Goal: Task Accomplishment & Management: Complete application form

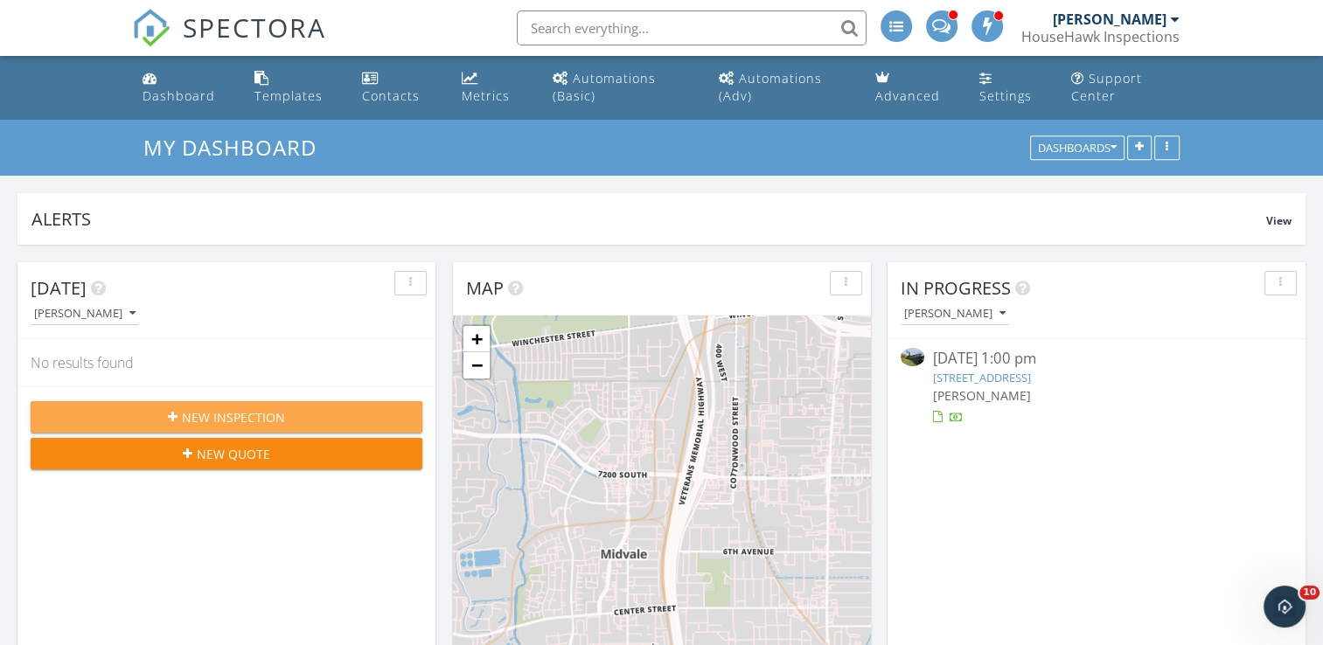
click at [255, 413] on span "New Inspection" at bounding box center [233, 417] width 103 height 18
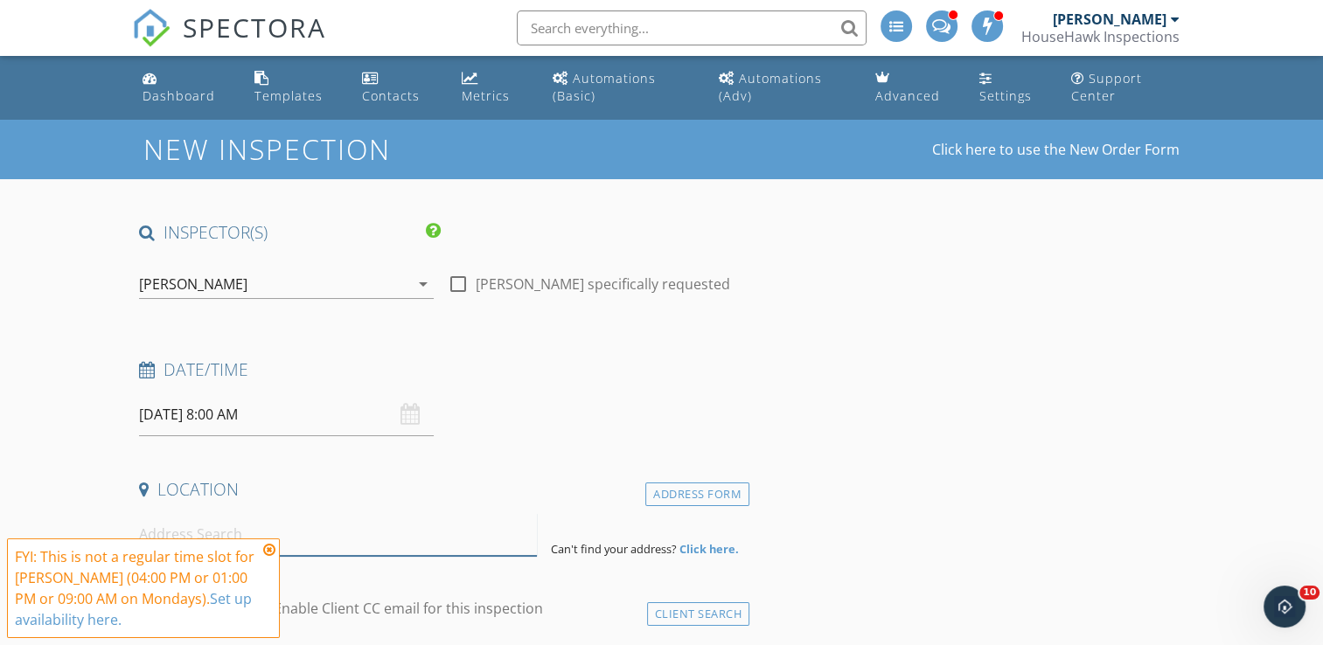
click at [189, 524] on input at bounding box center [338, 534] width 398 height 43
click at [267, 552] on icon at bounding box center [269, 550] width 12 height 14
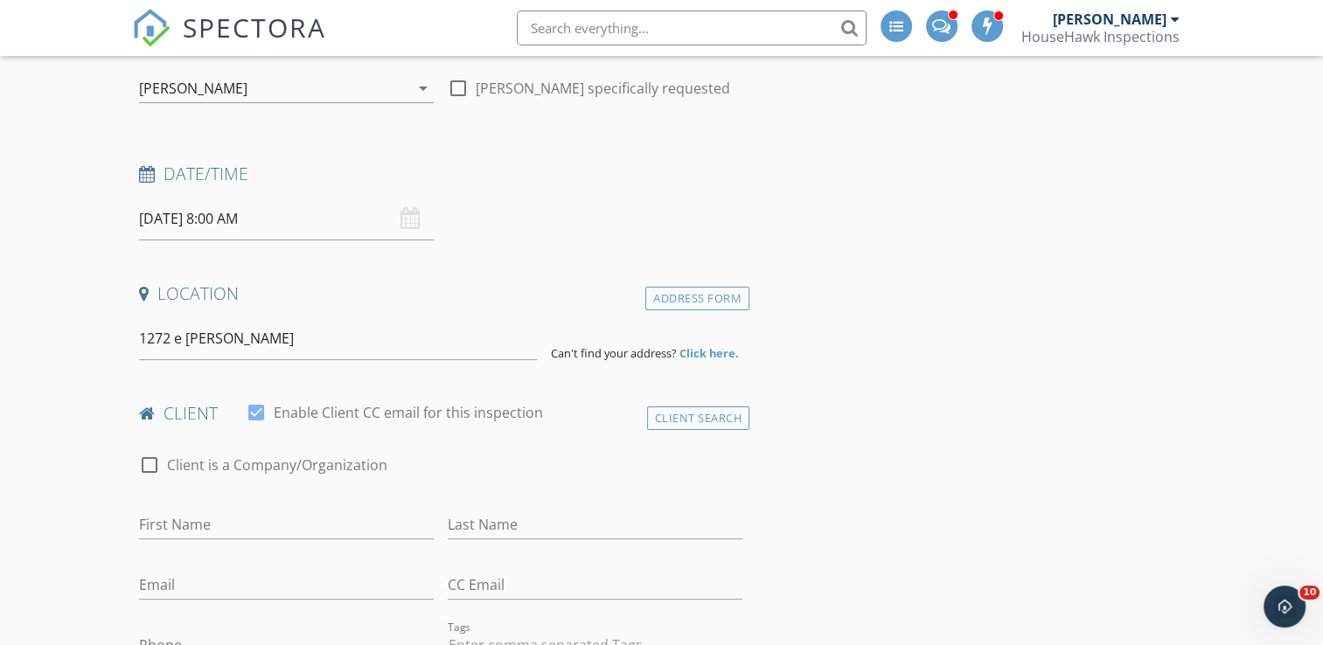
scroll to position [294, 0]
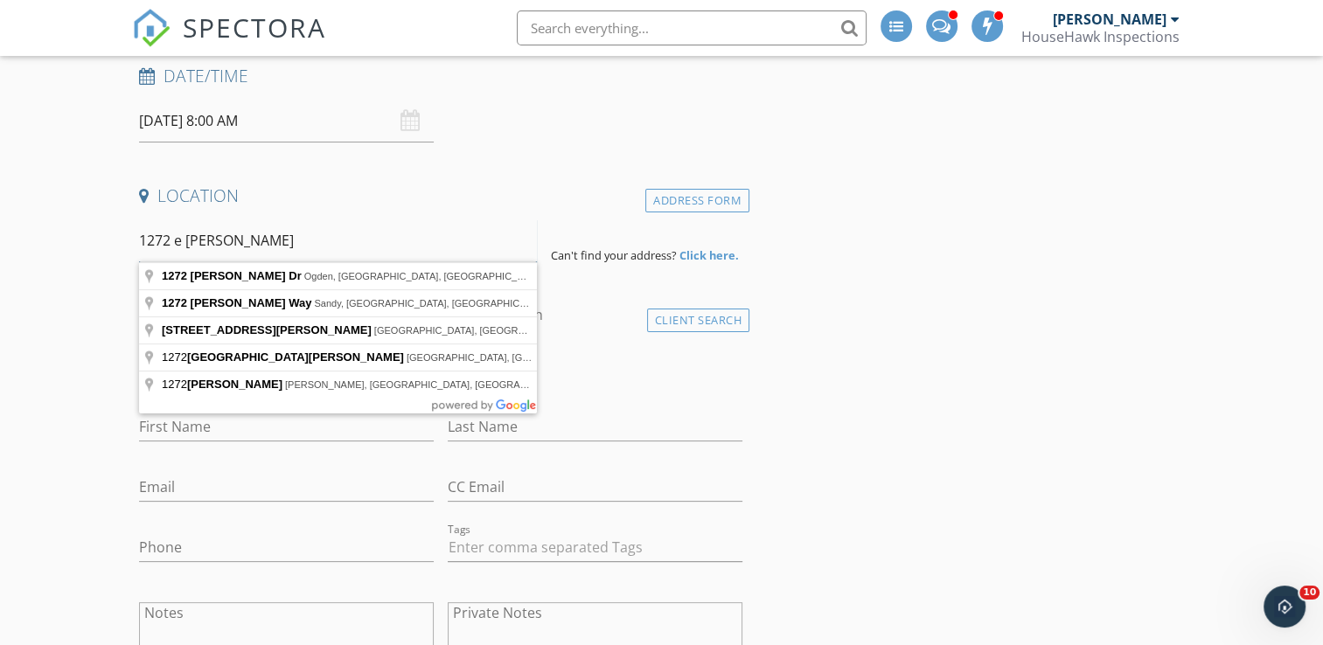
click at [298, 228] on input "1272 e earl" at bounding box center [338, 240] width 398 height 43
type input "1272 Earl Dr, Ogden, UT, USA"
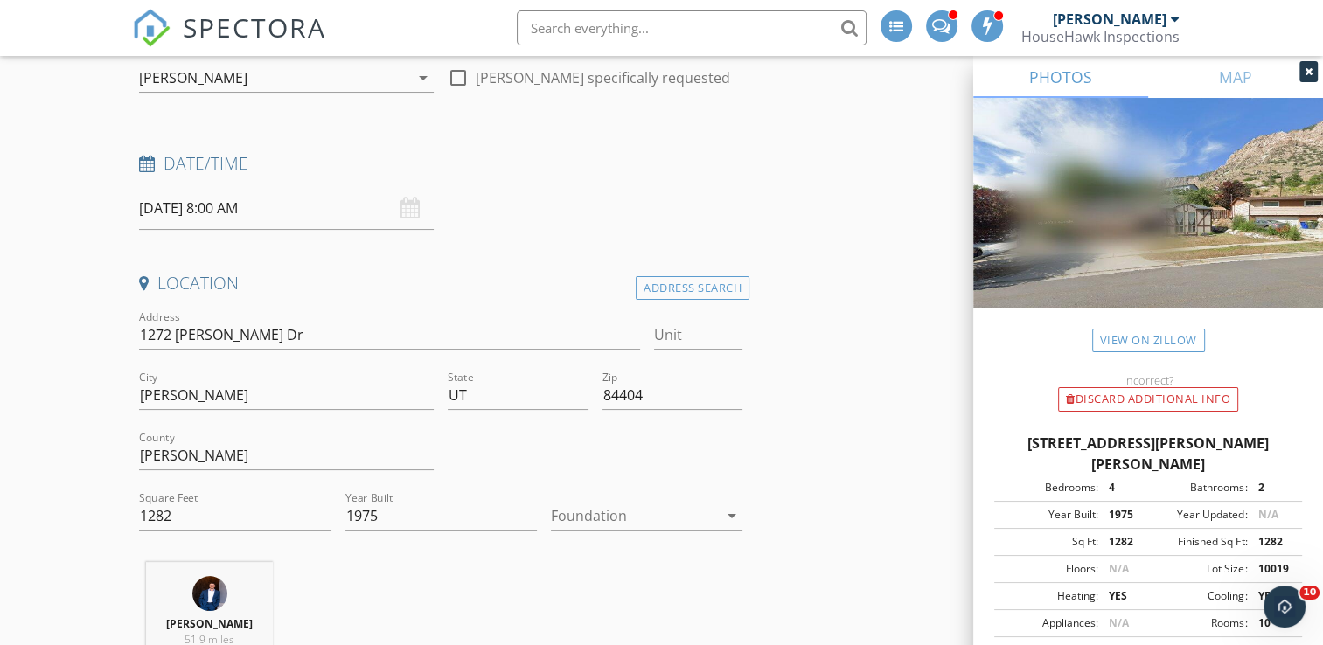
scroll to position [181, 0]
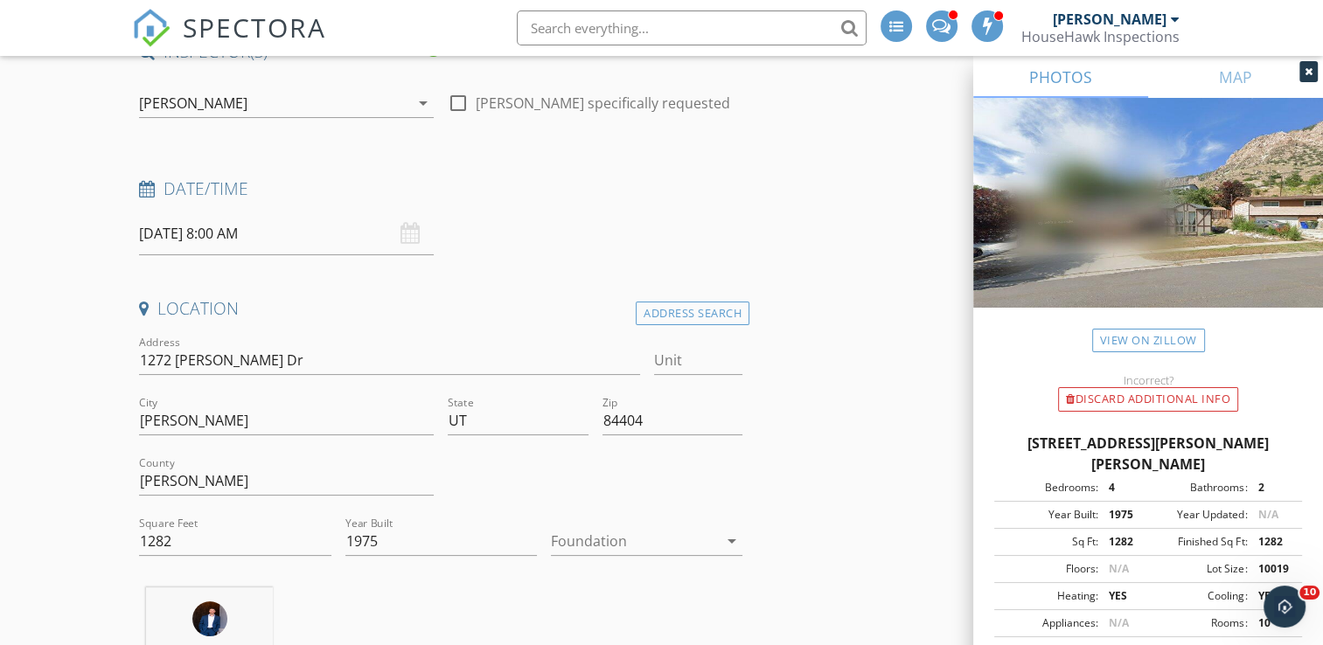
click at [170, 240] on input "09/29/2025 8:00 AM" at bounding box center [286, 233] width 295 height 43
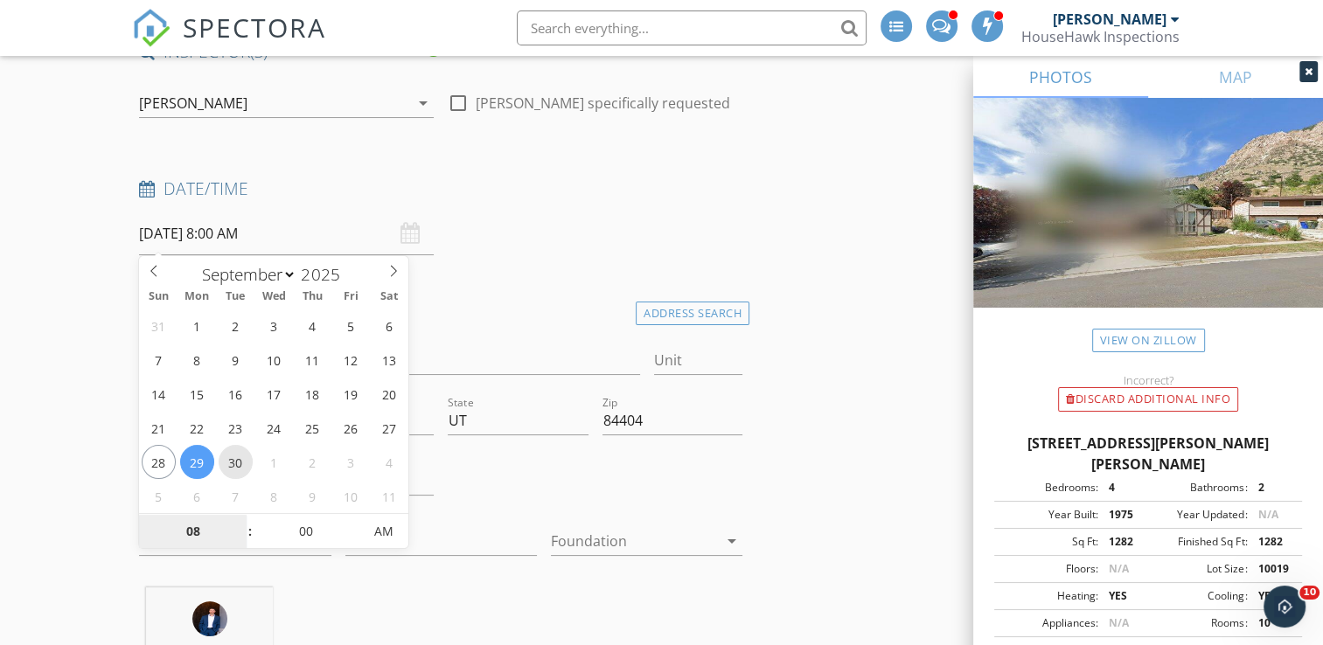
type input "09/30/2025 8:00 AM"
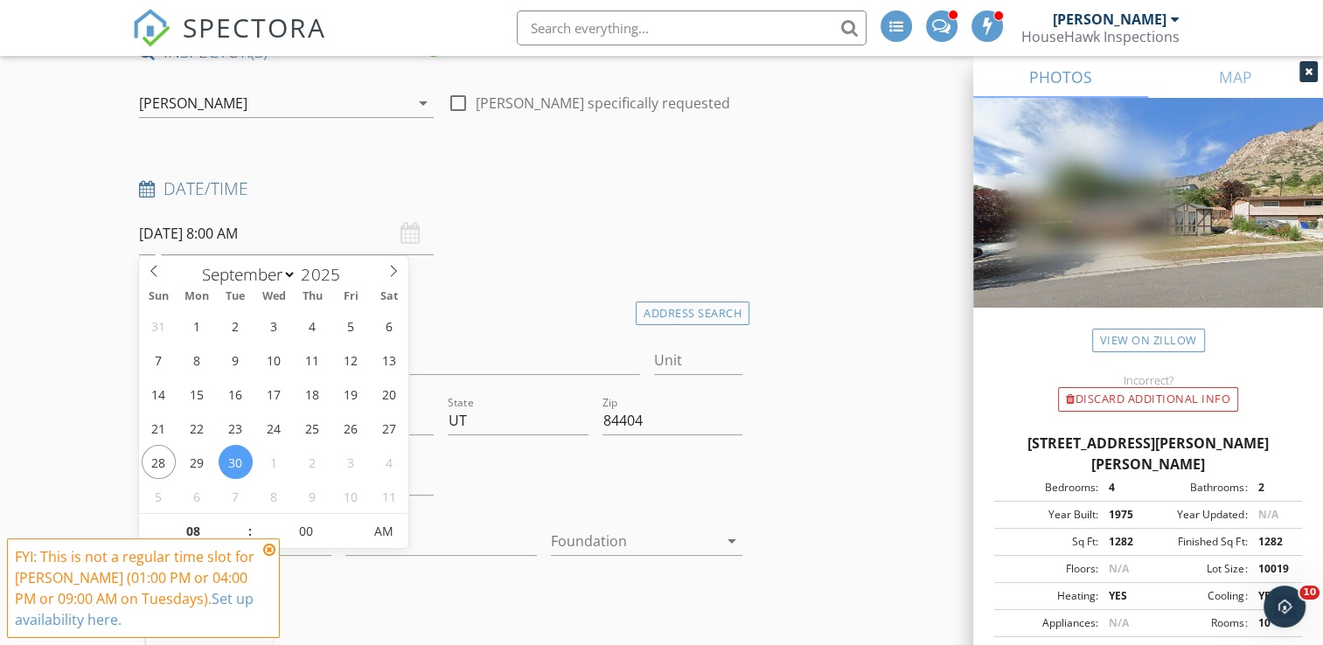
click at [228, 236] on input "09/30/2025 8:00 AM" at bounding box center [286, 233] width 295 height 43
type input "09"
type input "09/30/2025 9:00 AM"
click at [239, 523] on span at bounding box center [240, 522] width 12 height 17
type input "10"
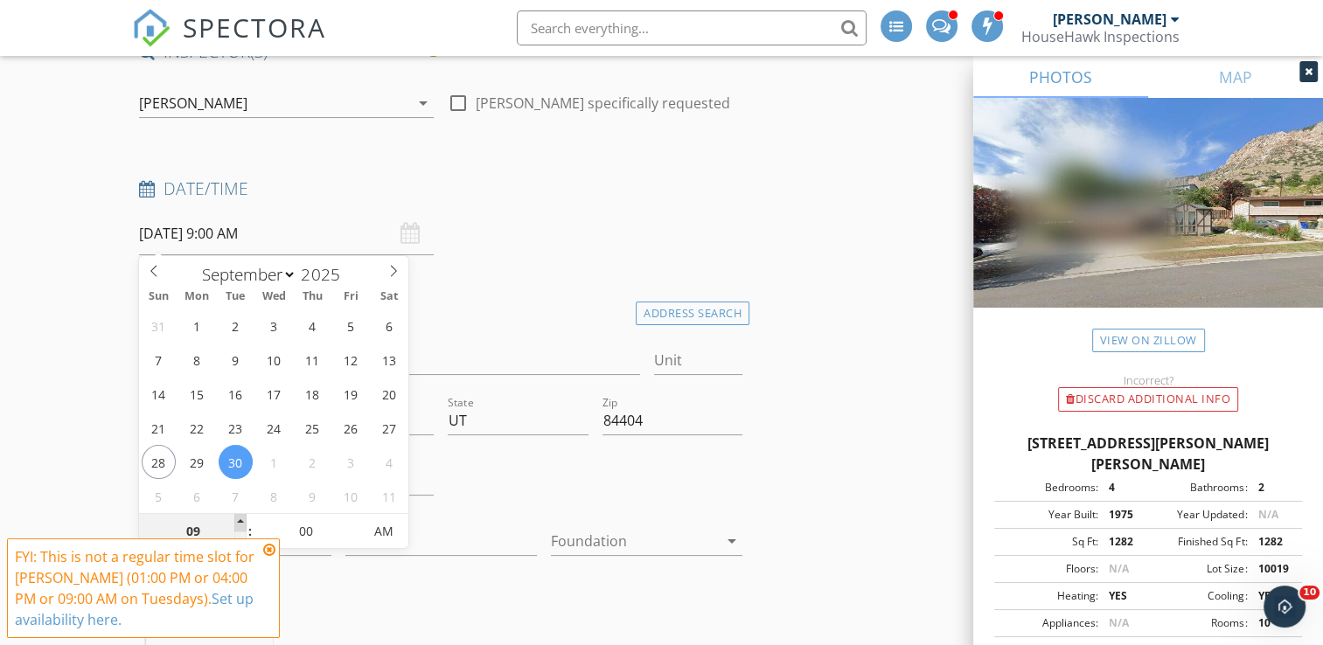
type input "09/30/2025 10:00 AM"
click at [239, 523] on span at bounding box center [240, 522] width 12 height 17
type input "11"
type input "09/30/2025 11:00 AM"
click at [239, 523] on span at bounding box center [240, 522] width 12 height 17
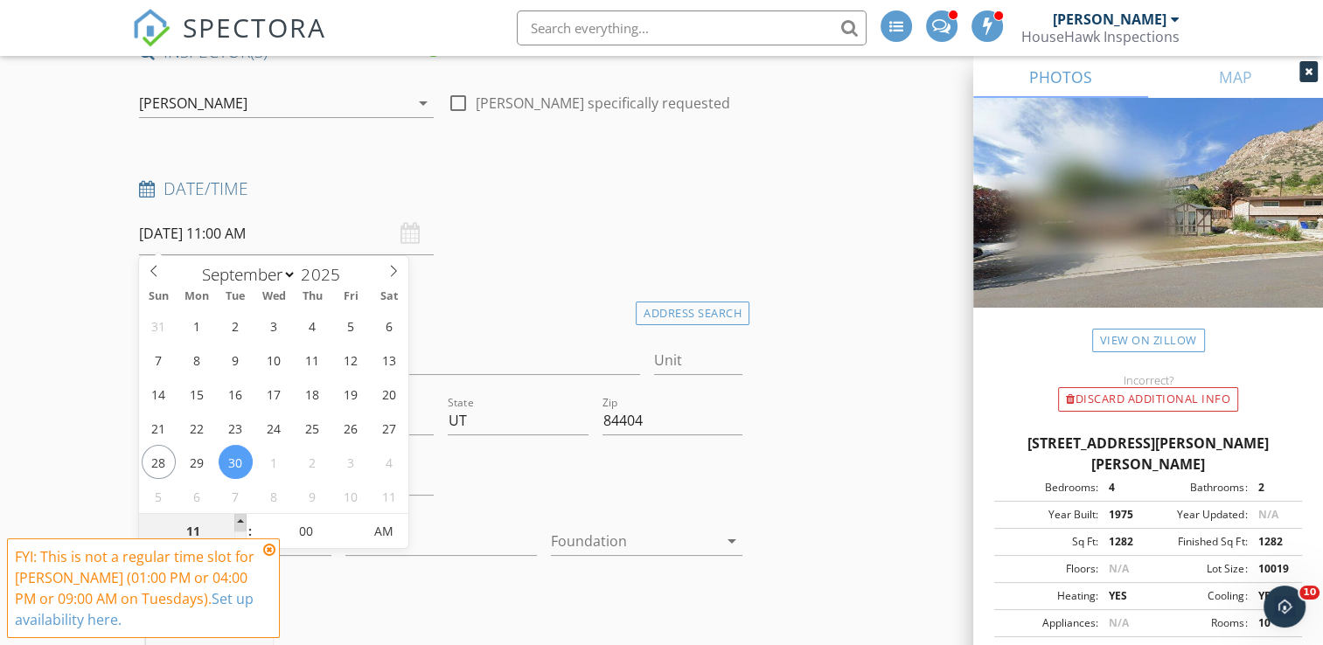
type input "12"
type input "09/30/2025 12:00 PM"
click at [239, 523] on span at bounding box center [240, 522] width 12 height 17
type input "01"
type input "09/30/2025 1:00 PM"
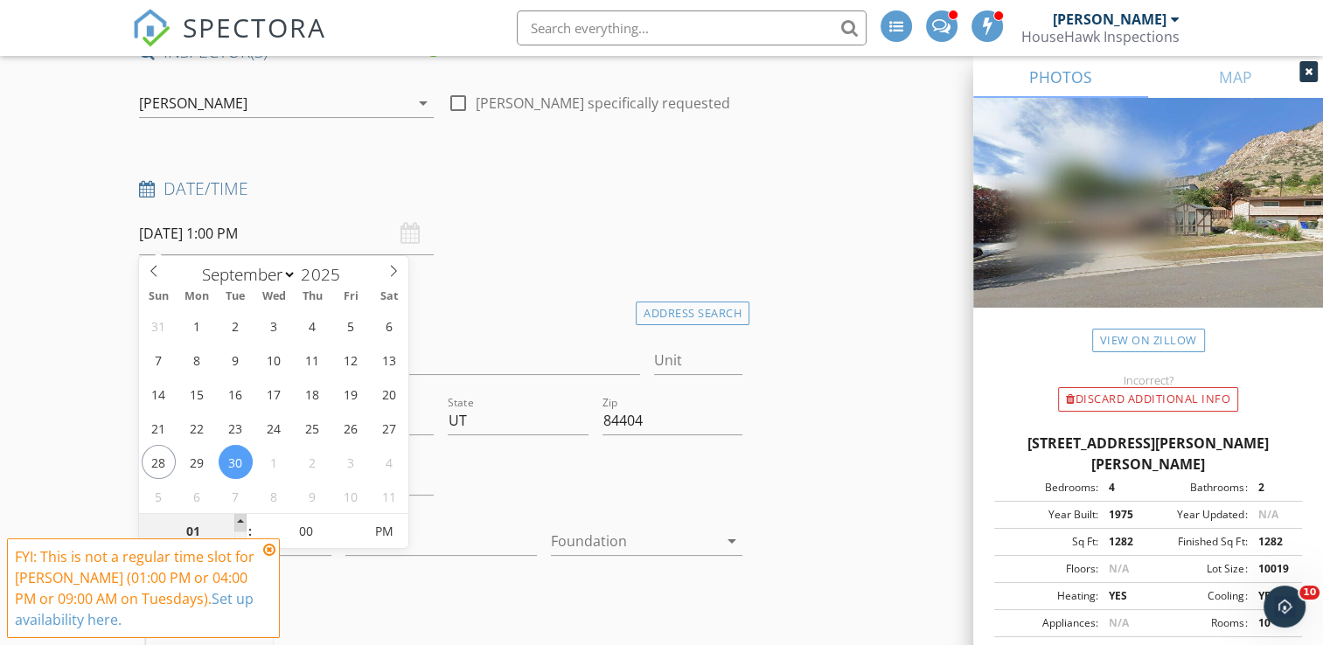
click at [239, 523] on span at bounding box center [240, 522] width 12 height 17
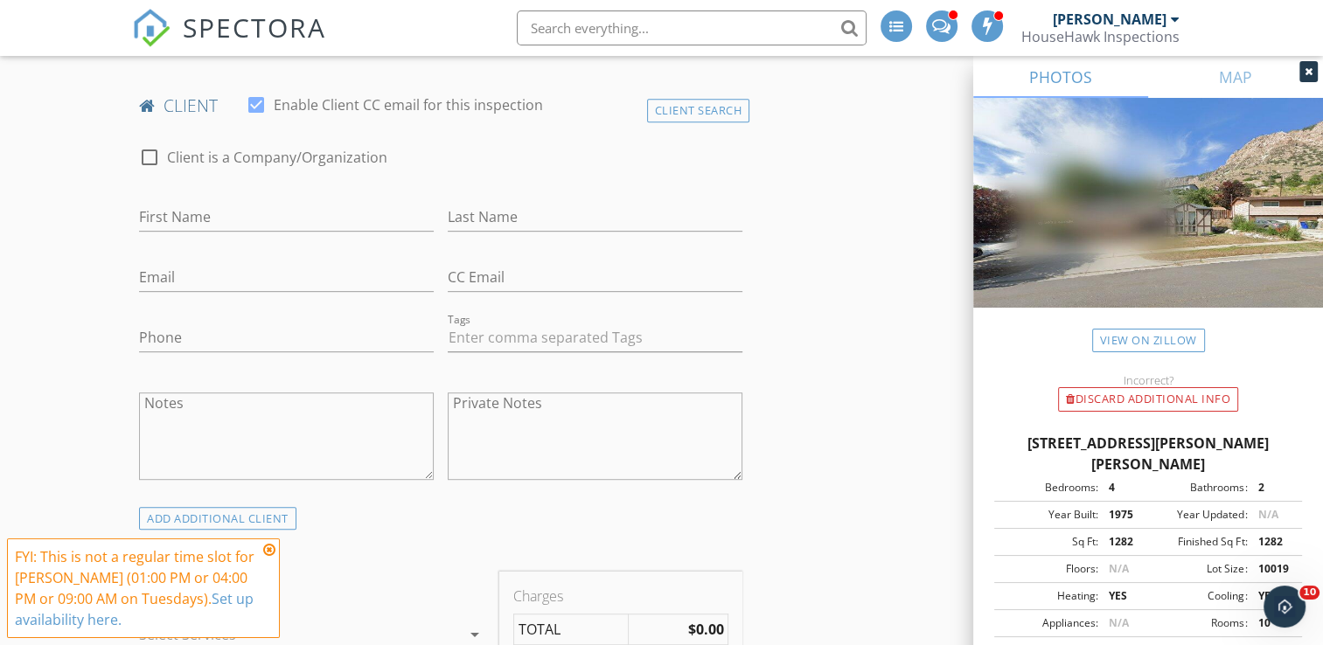
scroll to position [874, 0]
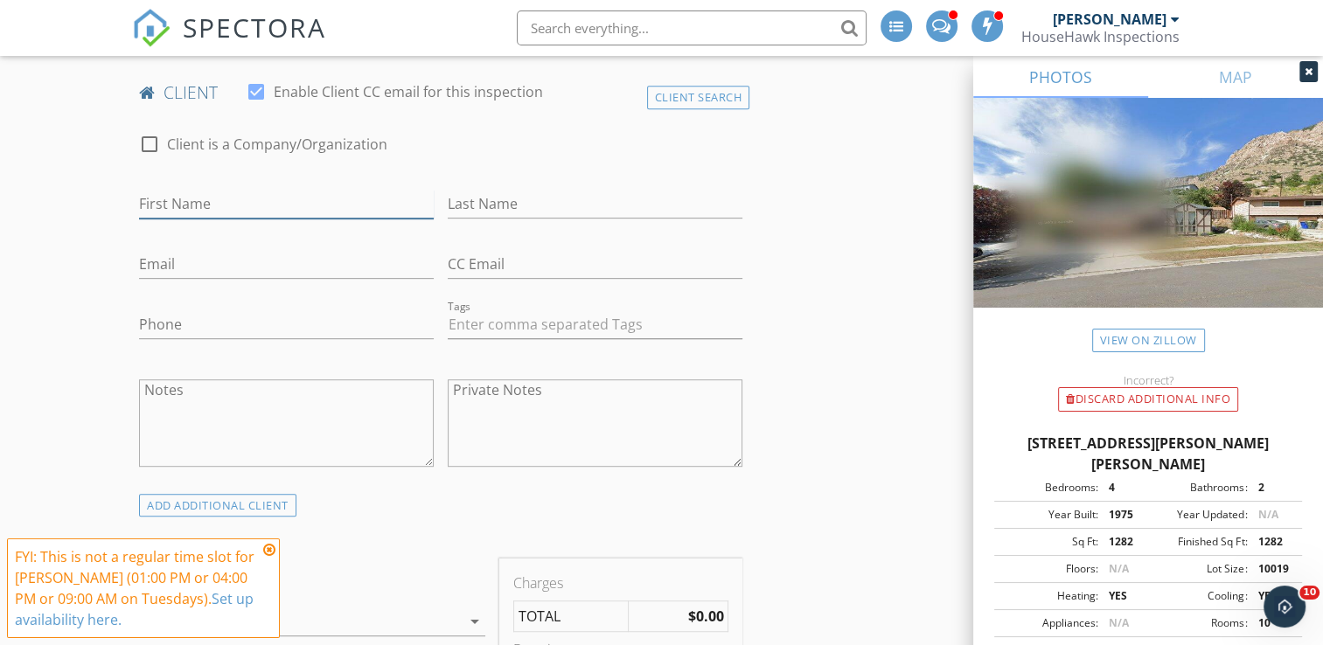
click at [205, 205] on input "First Name" at bounding box center [286, 204] width 295 height 29
type input "David"
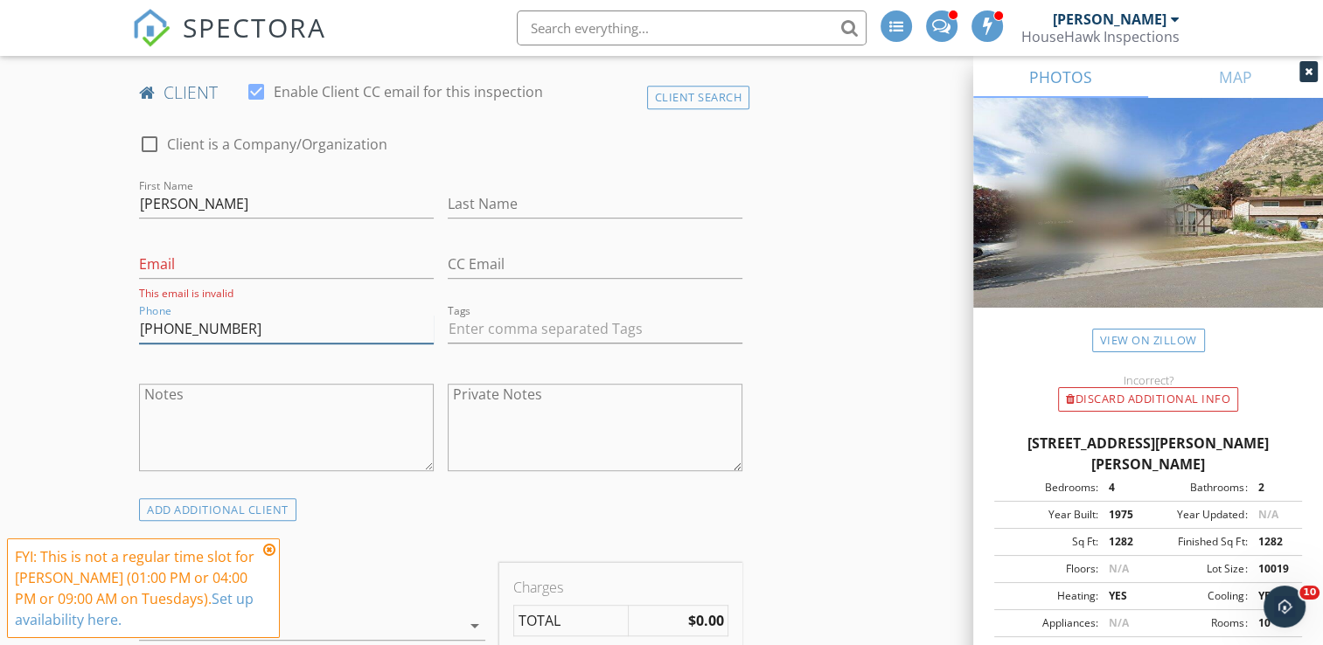
type input "385-626-9315"
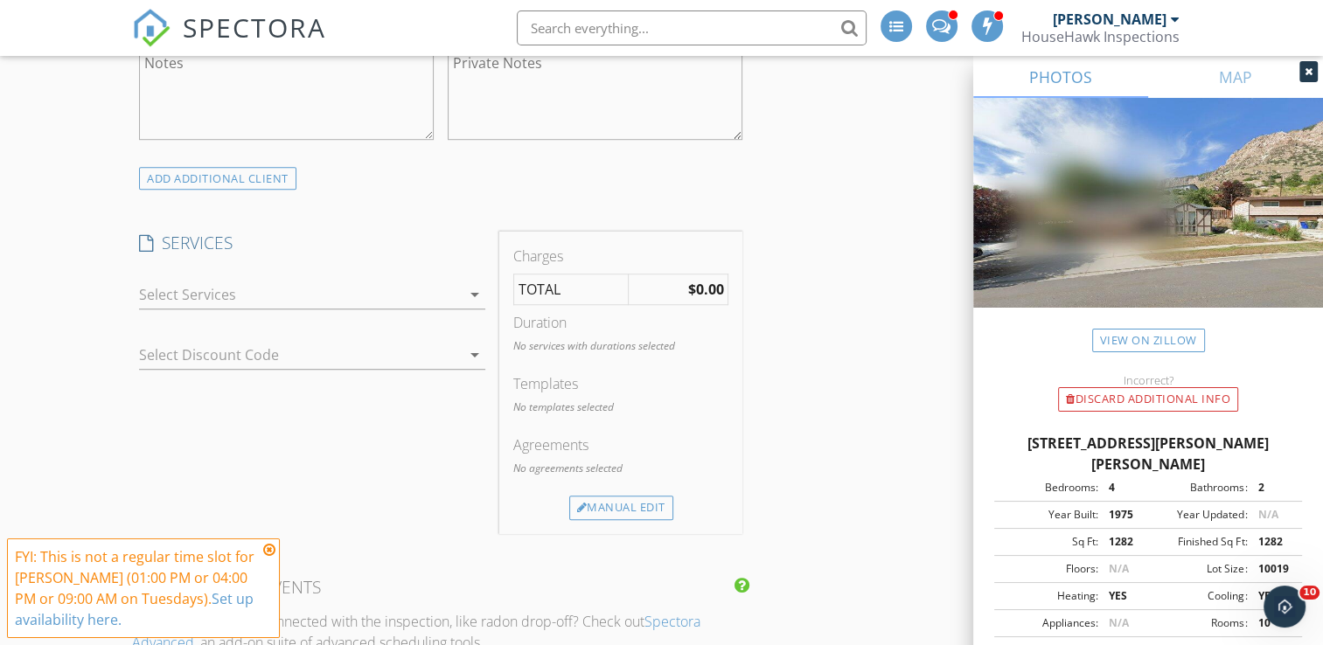
scroll to position [1206, 0]
click at [226, 296] on div at bounding box center [300, 294] width 322 height 28
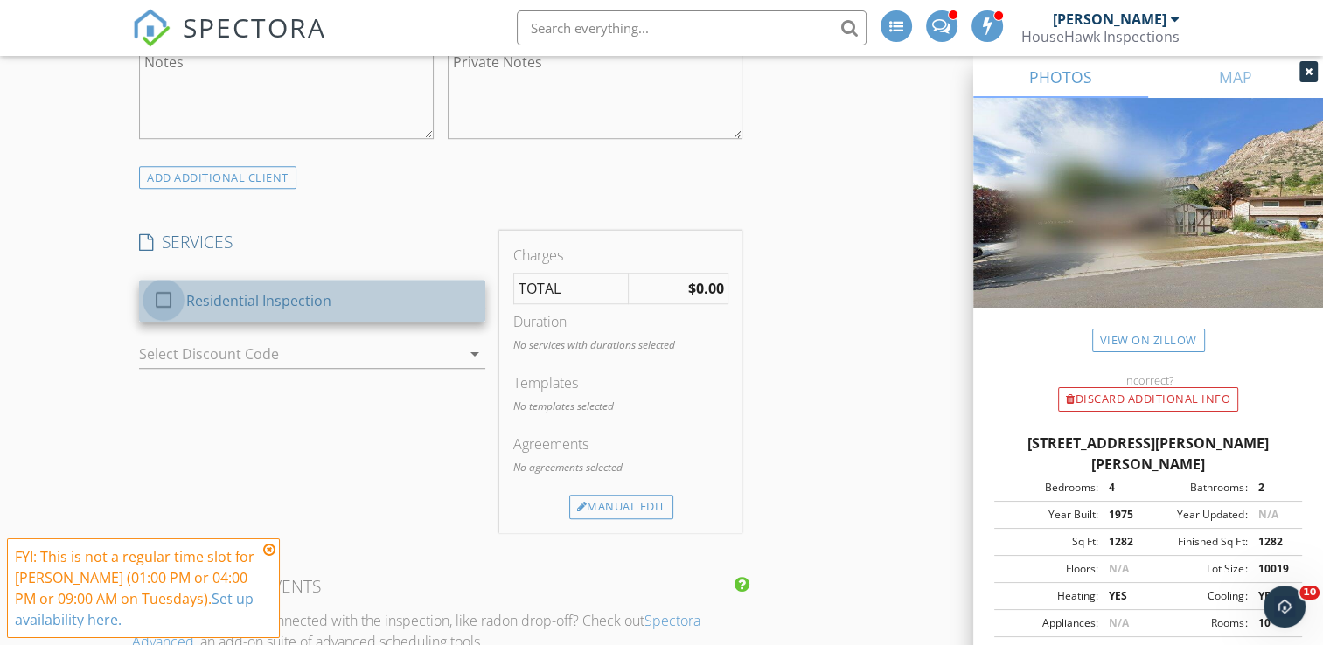
click at [163, 303] on div at bounding box center [164, 300] width 30 height 30
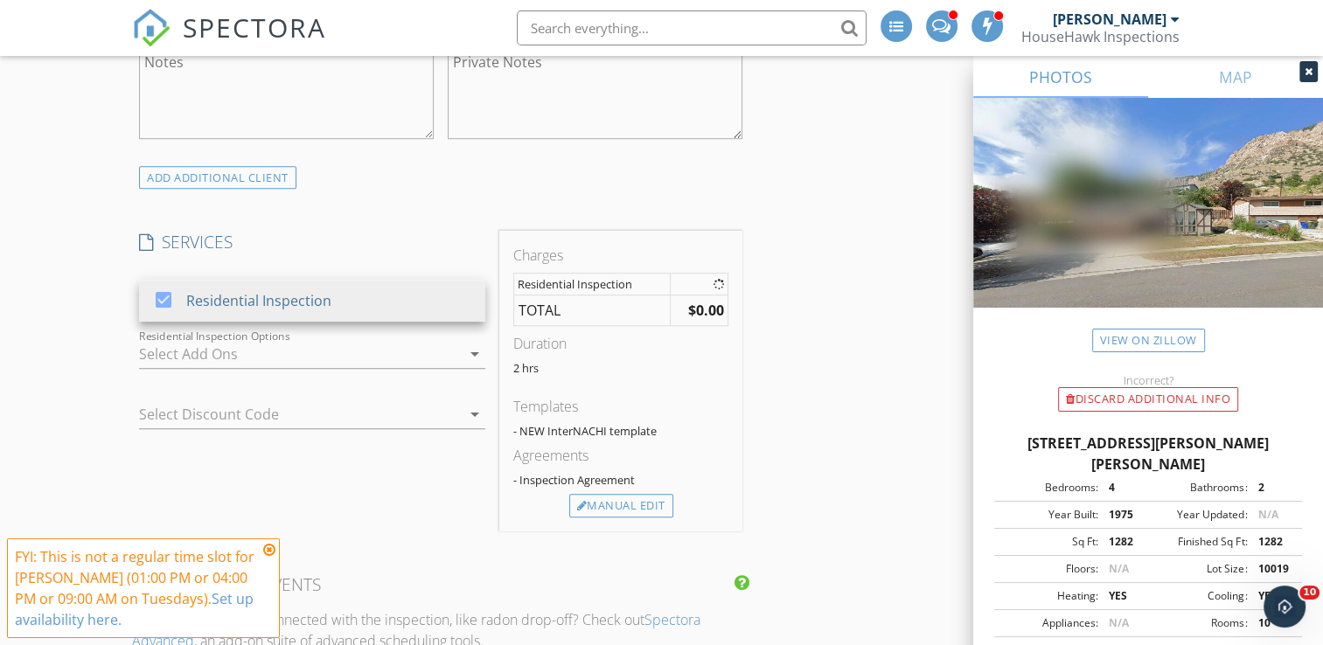
click at [48, 308] on div "New Inspection Click here to use the New Order Form INSPECTOR(S) check_box Andr…" at bounding box center [661, 539] width 1323 height 3253
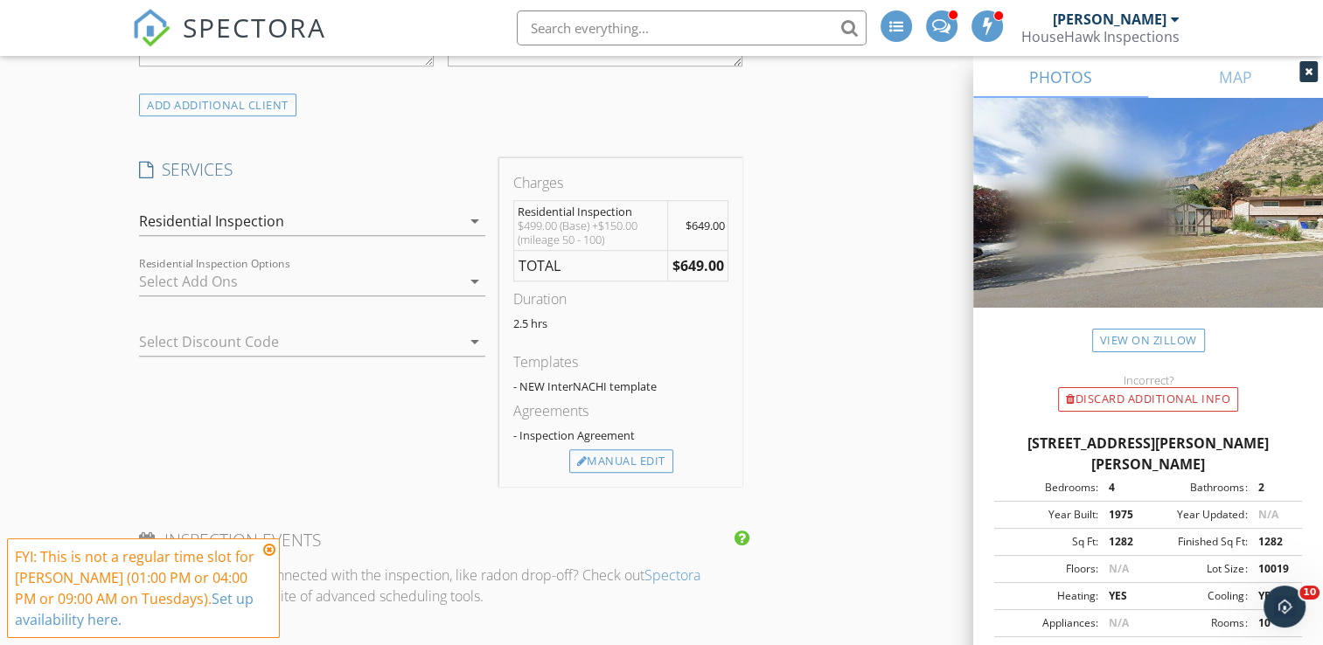
scroll to position [1280, 0]
click at [252, 213] on div "Residential Inspection" at bounding box center [211, 220] width 145 height 16
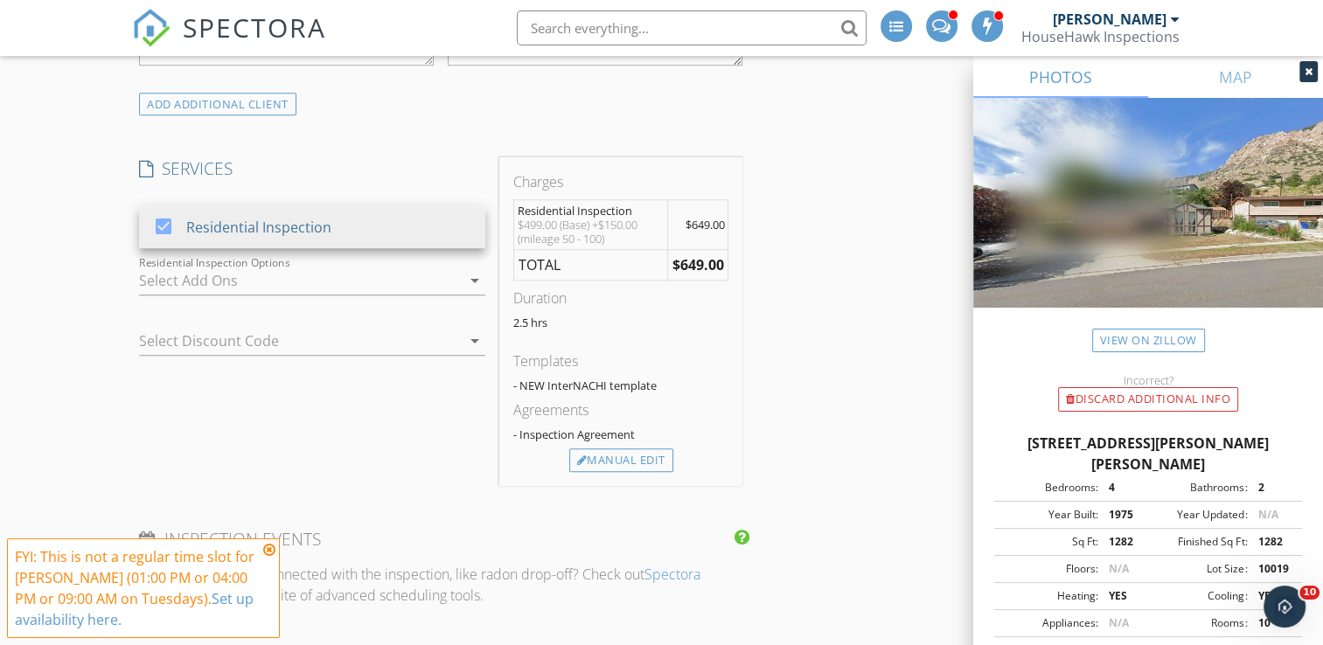
click at [43, 240] on div "New Inspection Click here to use the New Order Form INSPECTOR(S) check_box Andr…" at bounding box center [661, 480] width 1323 height 3281
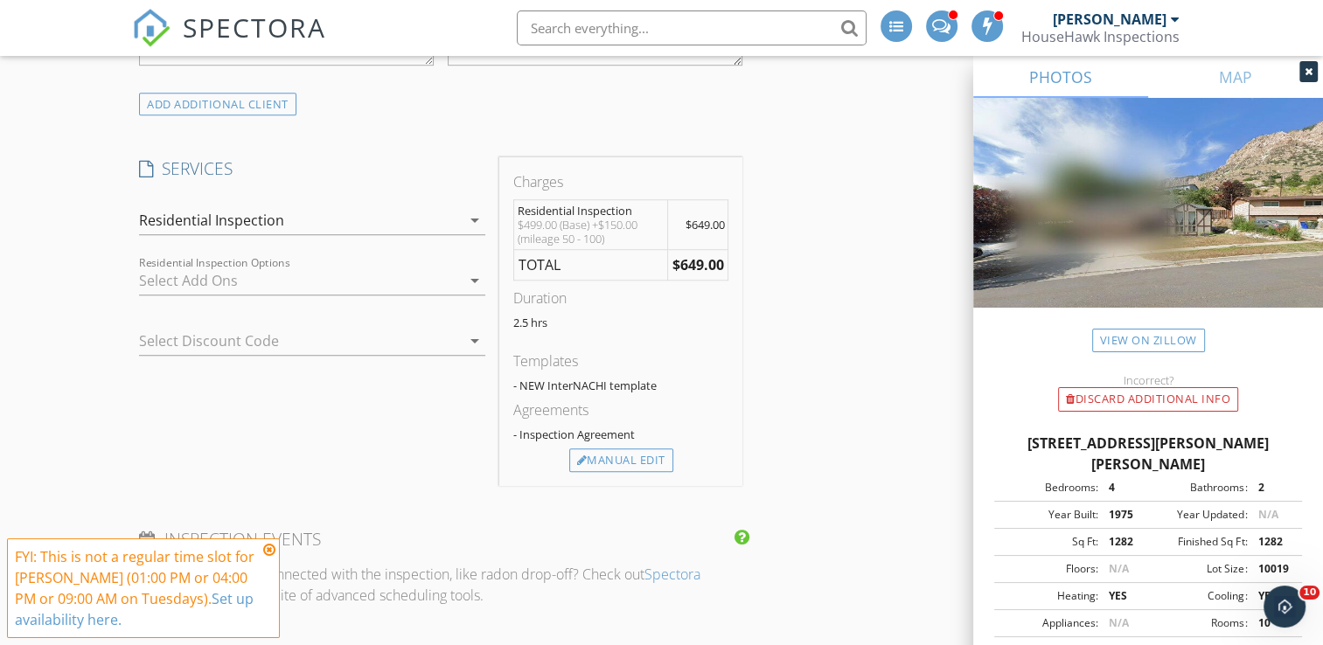
click at [142, 270] on div at bounding box center [300, 281] width 322 height 28
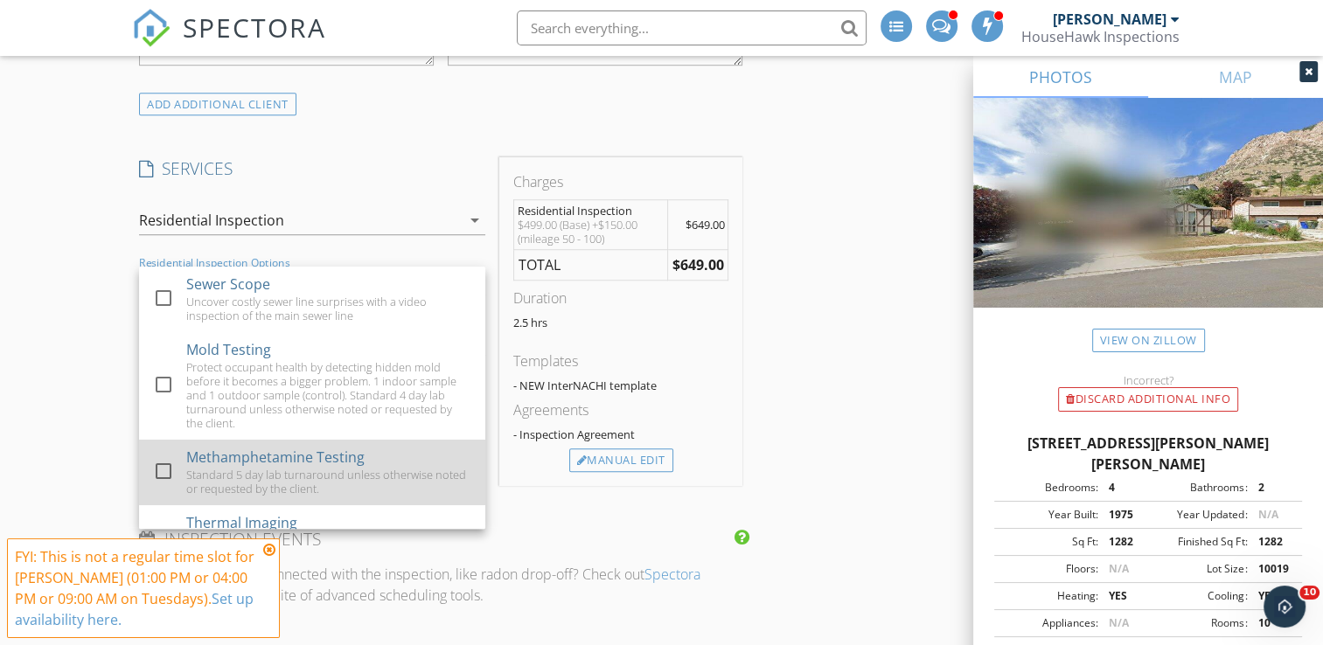
scroll to position [234, 0]
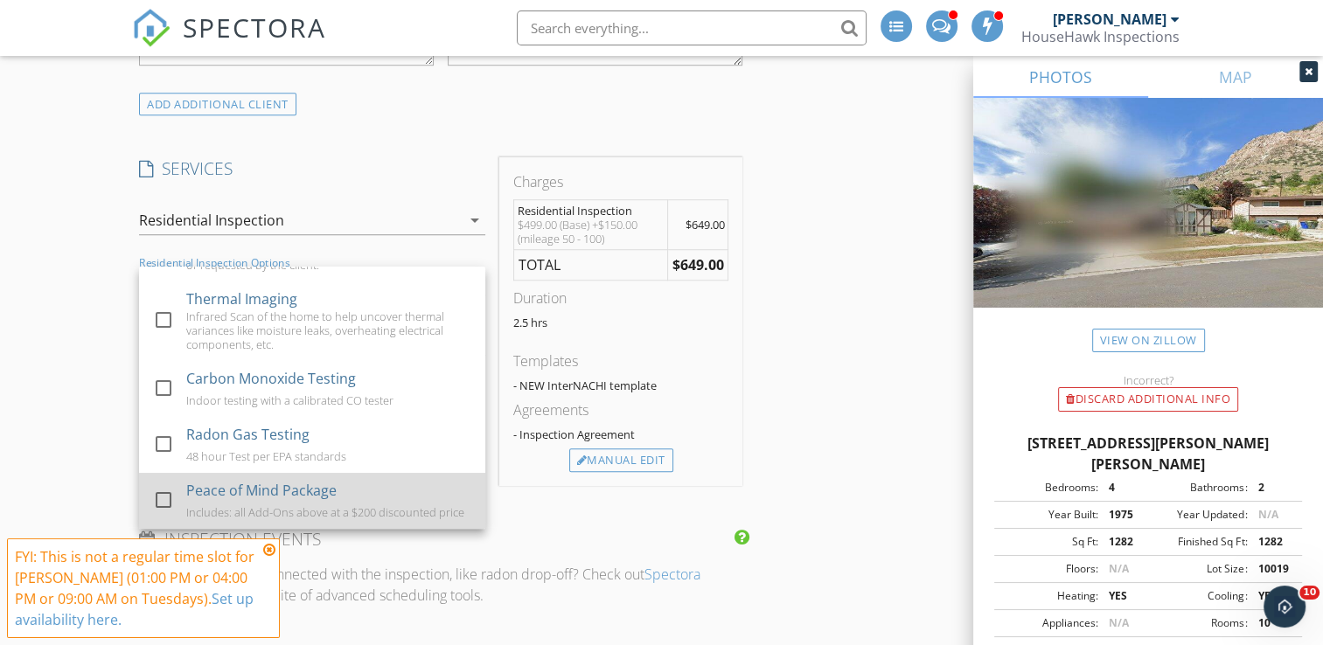
click at [154, 510] on div at bounding box center [167, 515] width 28 height 10
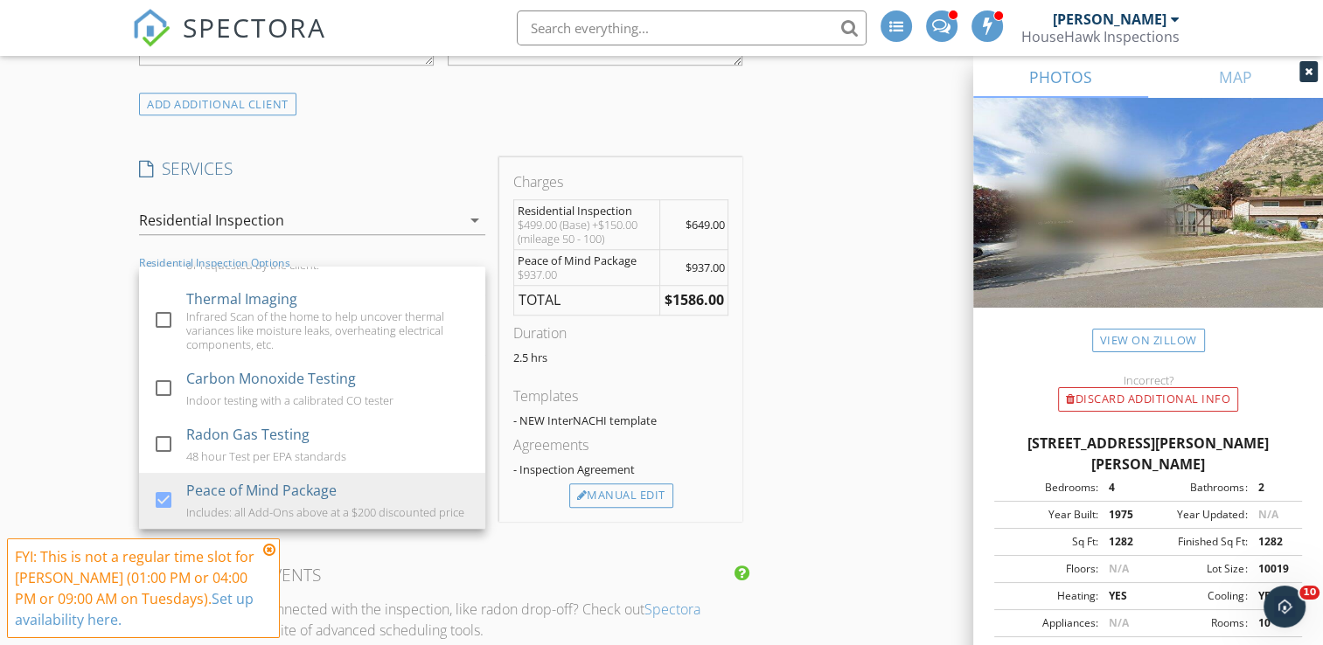
click at [17, 379] on div "New Inspection Click here to use the New Order Form INSPECTOR(S) check_box Andr…" at bounding box center [661, 498] width 1323 height 3316
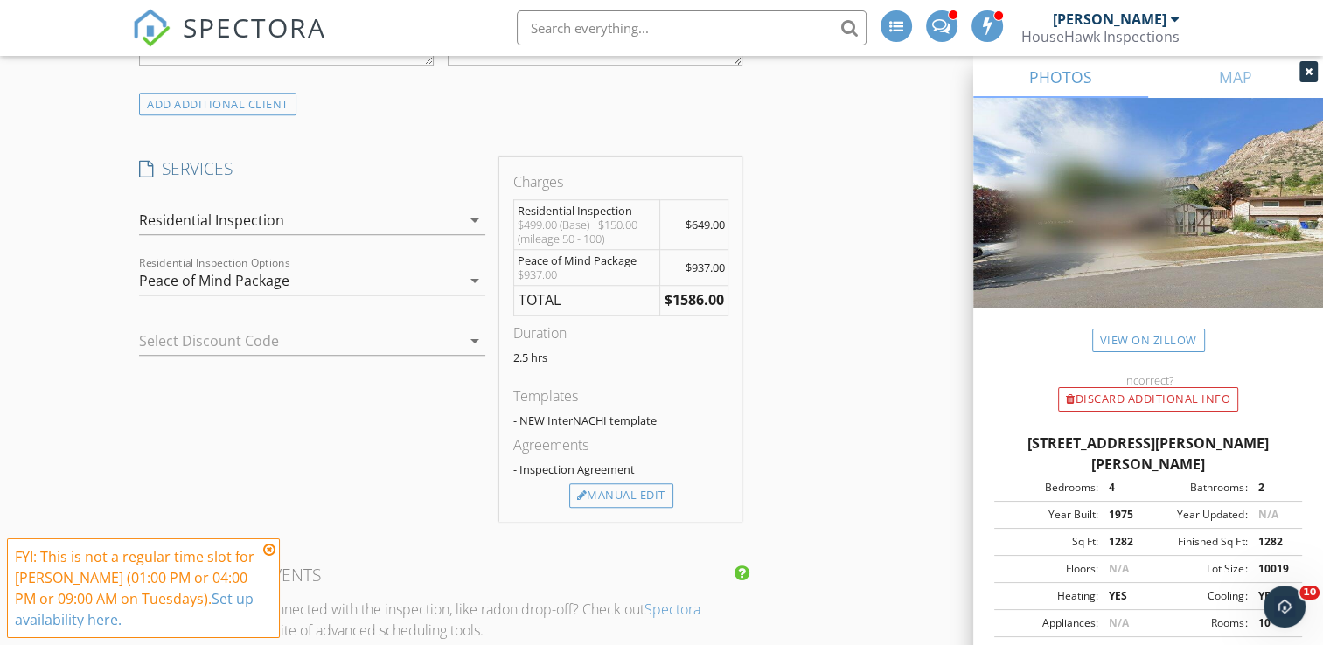
click at [185, 330] on div at bounding box center [287, 341] width 297 height 28
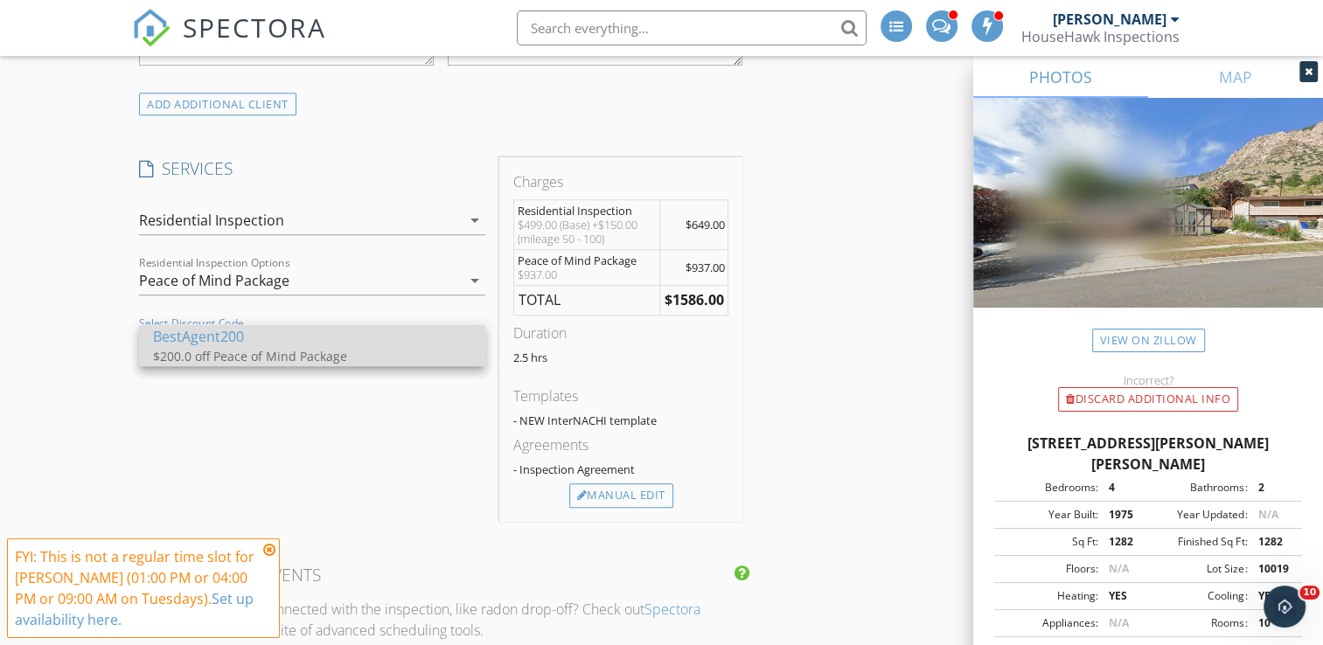
click at [166, 344] on div "BestAgent200" at bounding box center [312, 336] width 318 height 21
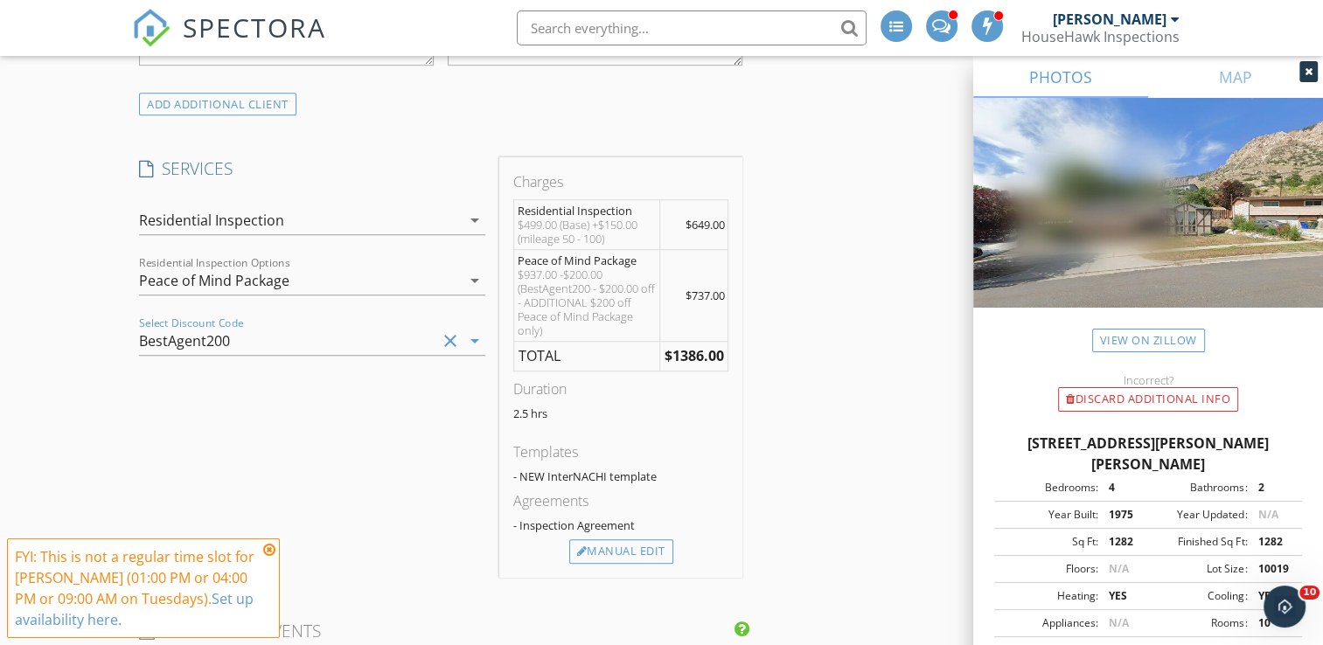
click at [45, 312] on div "New Inspection Click here to use the New Order Form INSPECTOR(S) check_box Andr…" at bounding box center [661, 526] width 1323 height 3372
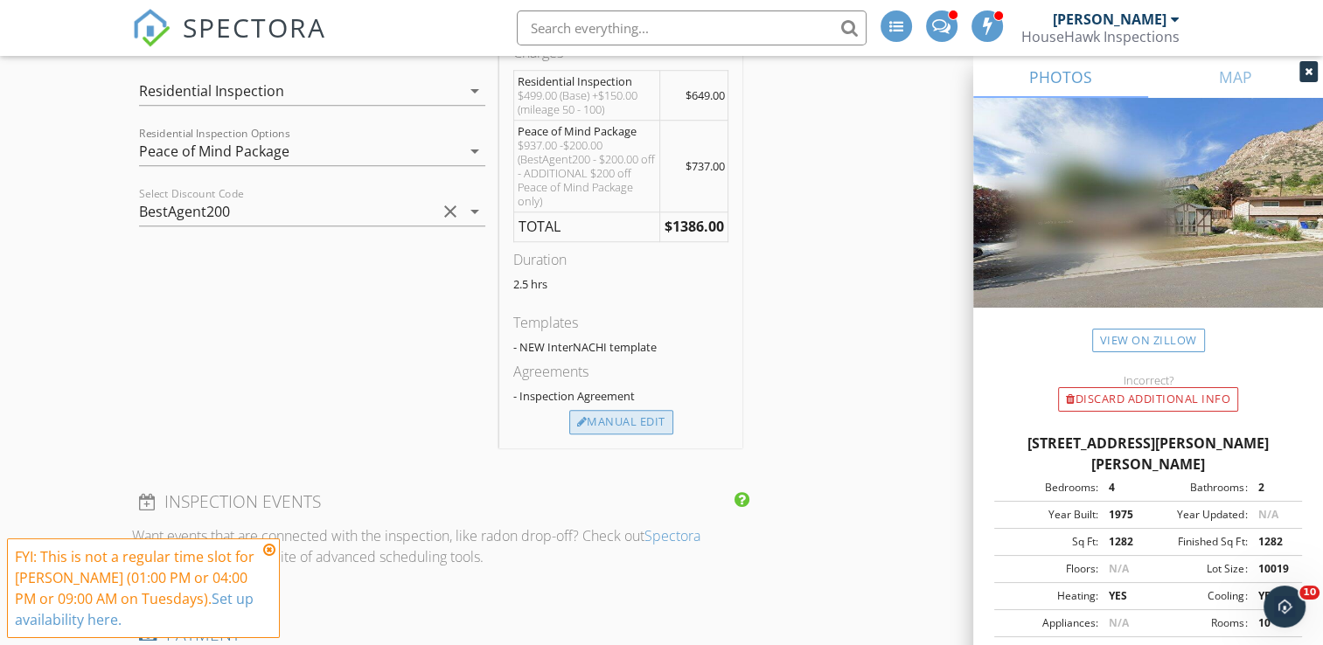
click at [599, 418] on div "Manual Edit" at bounding box center [621, 422] width 104 height 24
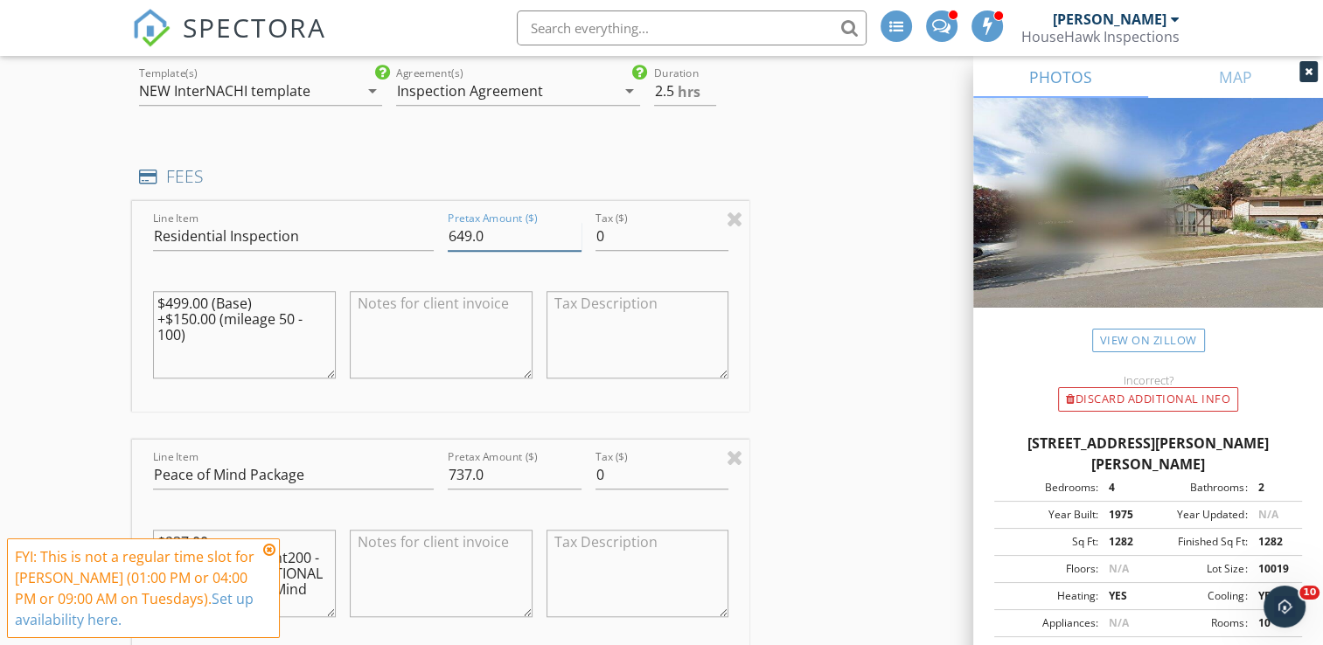
click at [459, 238] on input "649.0" at bounding box center [515, 236] width 134 height 29
type input "449.0"
click at [452, 470] on input "737.0" at bounding box center [515, 475] width 134 height 29
type input "837.0"
click at [0, 402] on html "SPECTORA Andrew Gonzalez HouseHawk Inspections Role: Inspector Change Role Dash…" at bounding box center [661, 492] width 1323 height 3803
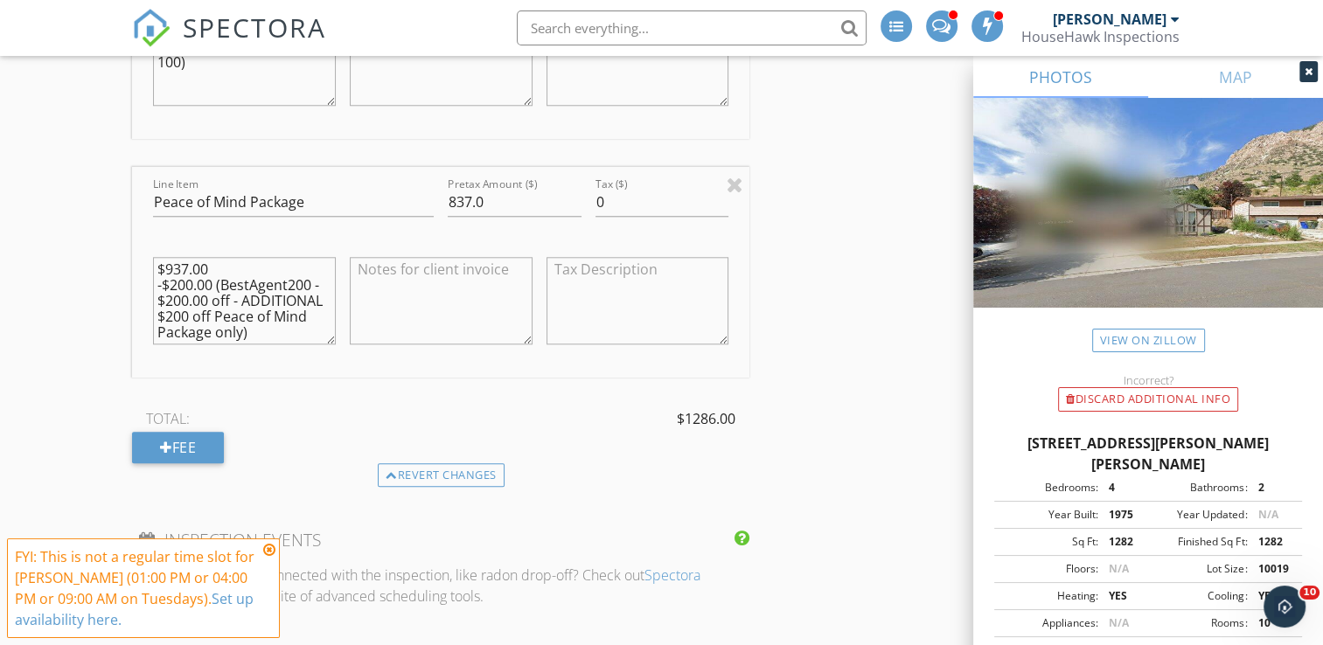
scroll to position [1733, 0]
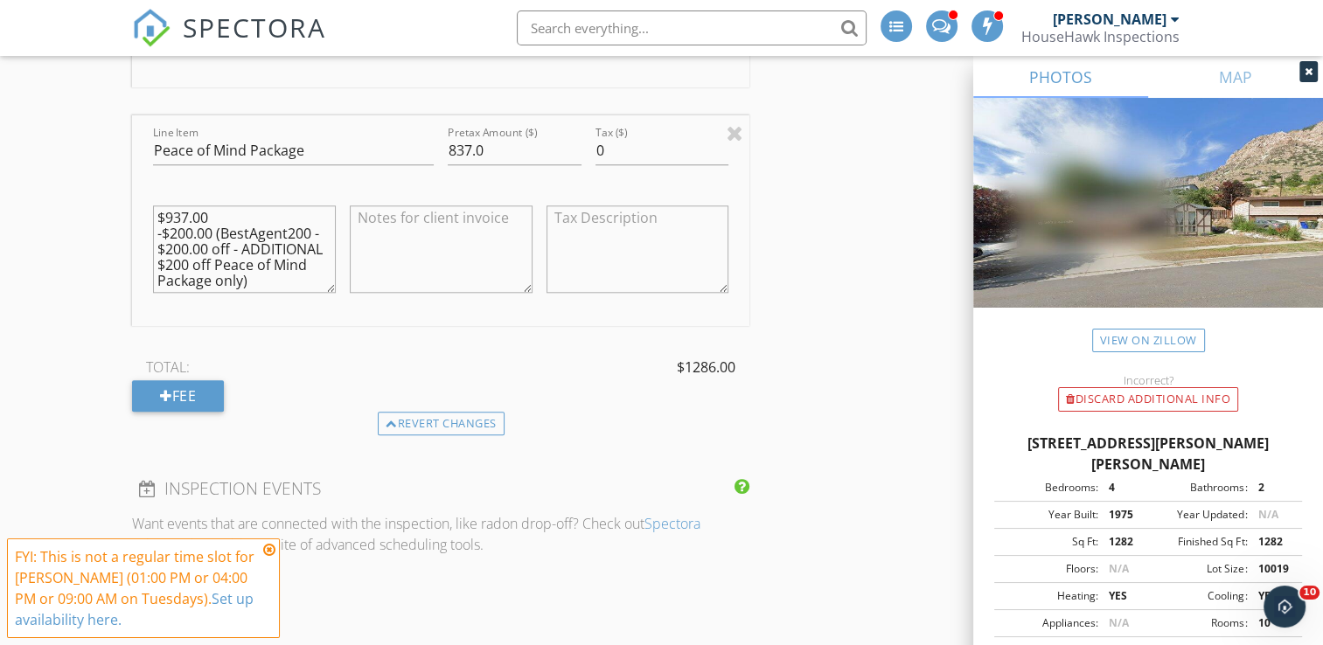
click at [449, 243] on textarea at bounding box center [441, 248] width 183 height 87
type textarea "4 business day turnaround on lab results. Let your inspector know if expedited …"
click at [193, 297] on div "$937.00 -$200.00 (BestAgent200 - $200.00 off - ADDITIONAL $200 off Peace of Min…" at bounding box center [244, 249] width 183 height 105
click at [80, 341] on div "New Inspection Click here to use the New Order Form INSPECTOR(S) check_box Andr…" at bounding box center [661, 228] width 1323 height 3684
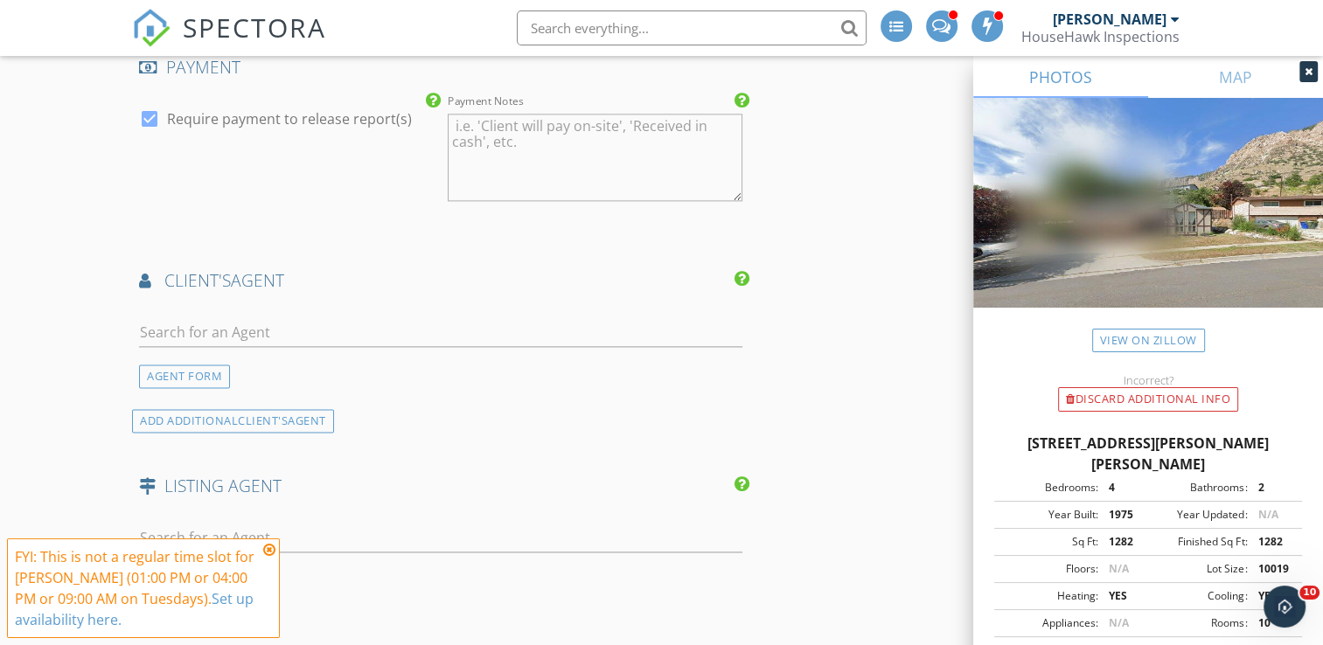
scroll to position [2293, 0]
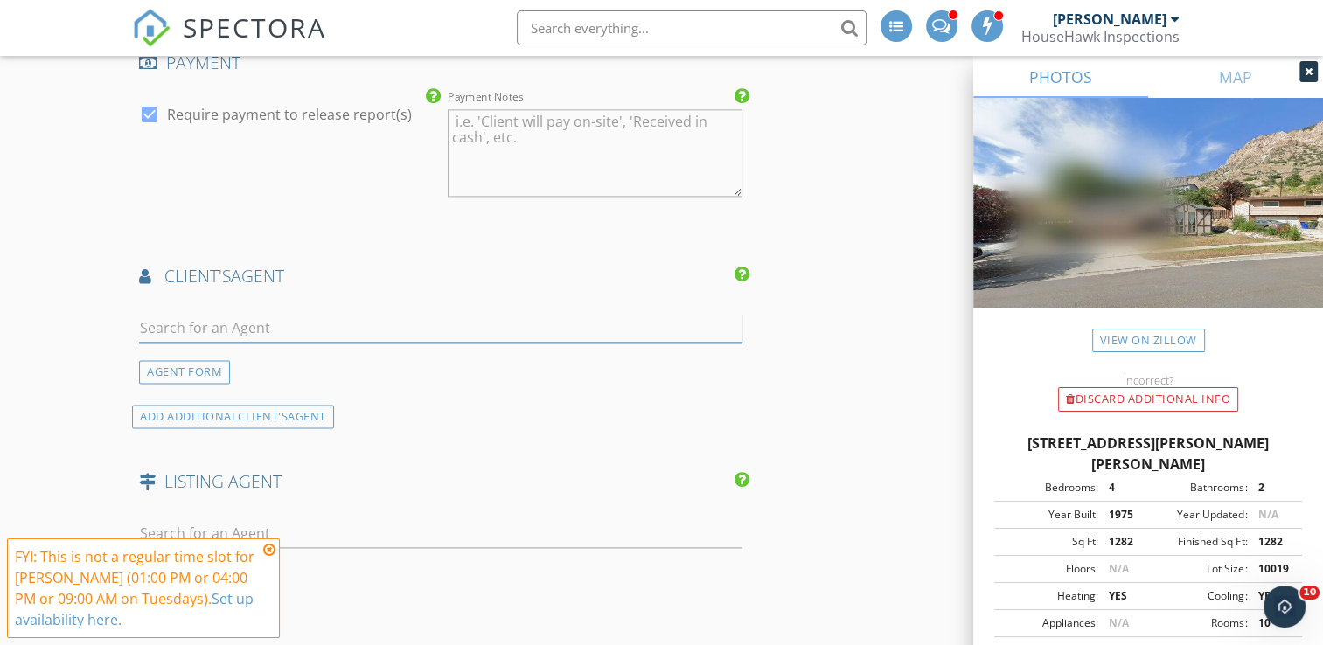
click at [198, 314] on input "text" at bounding box center [440, 328] width 603 height 29
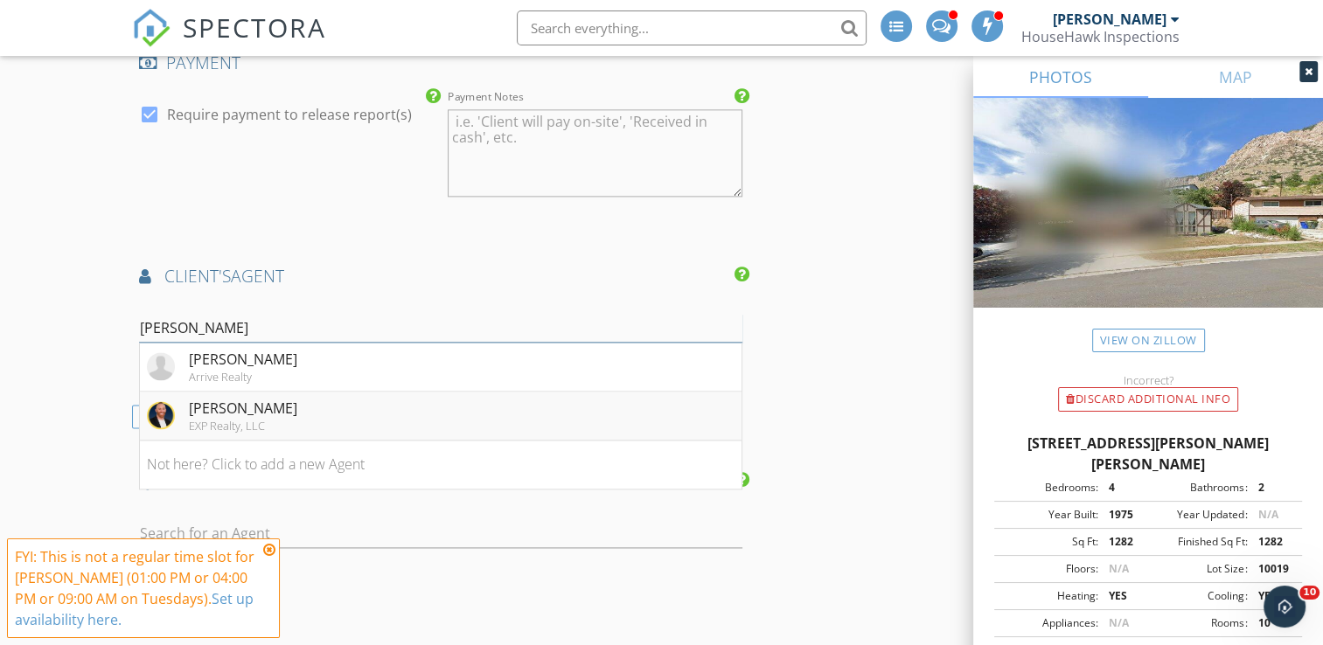
type input "fuller"
click at [300, 411] on li "Edward Fuller EXP Realty, LLC" at bounding box center [440, 416] width 601 height 49
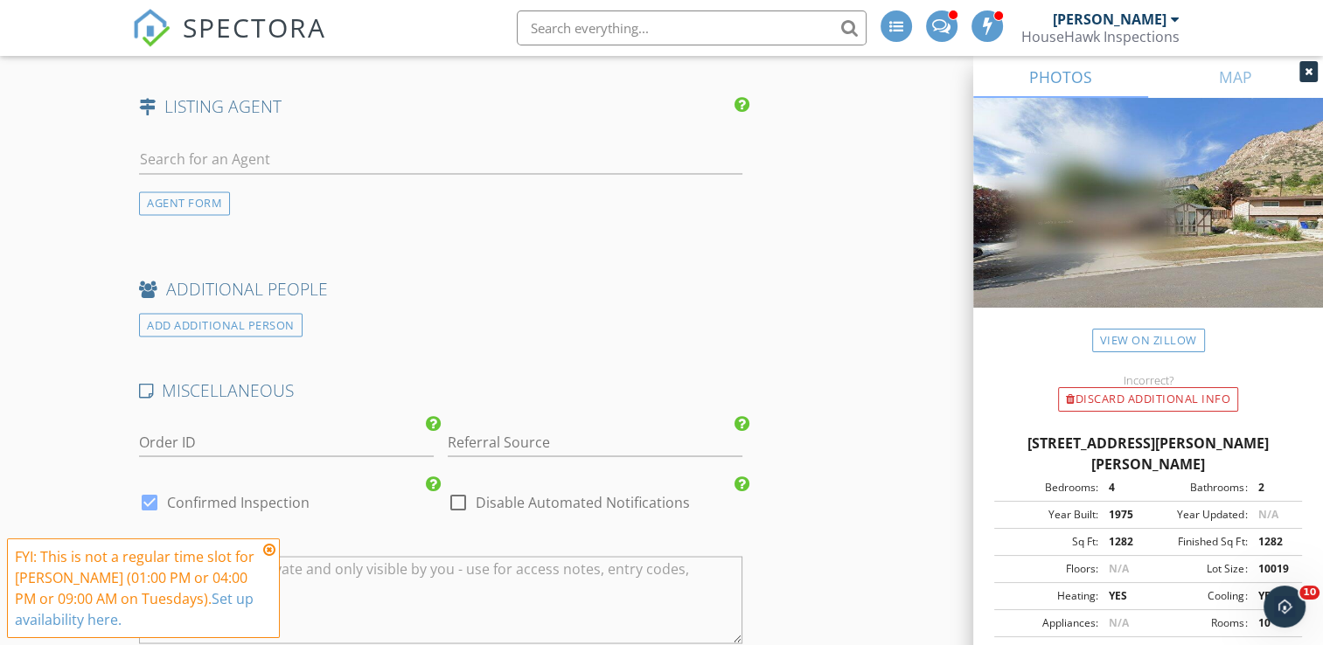
scroll to position [2999, 0]
click at [205, 155] on input "text" at bounding box center [440, 160] width 603 height 29
type input "higgs"
click at [199, 197] on div "No results found. Click to add a new Agent" at bounding box center [278, 198] width 263 height 21
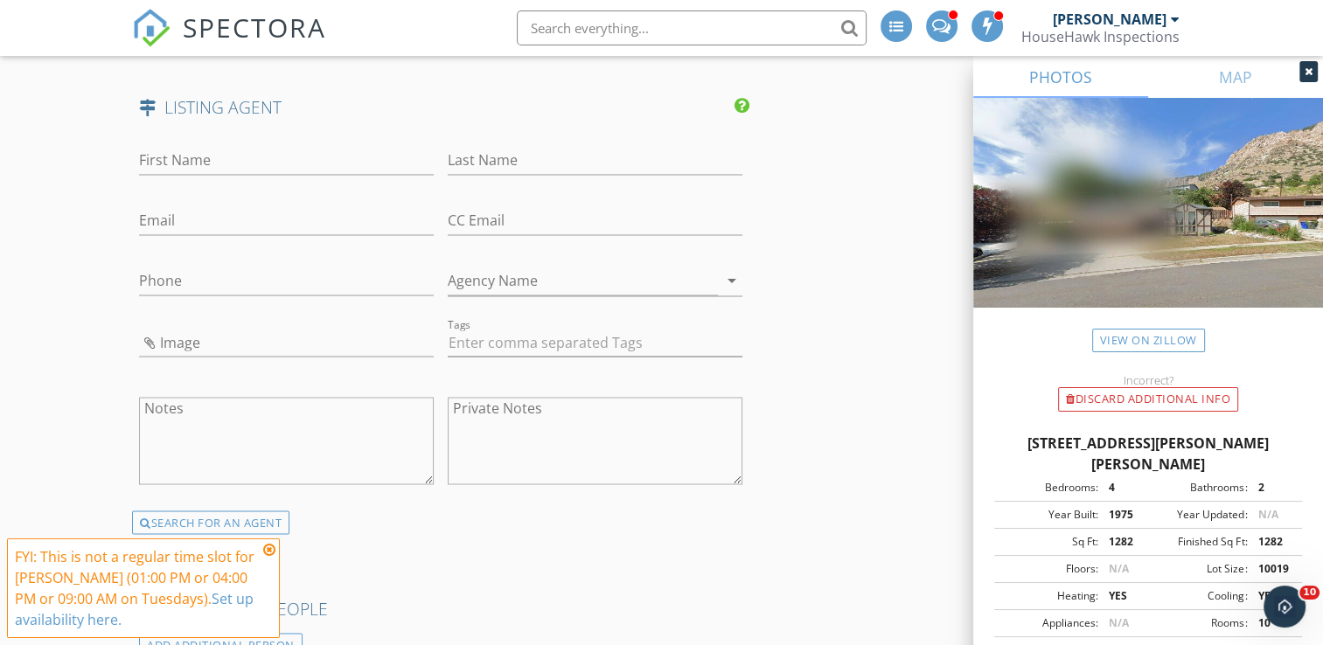
click at [201, 168] on div "First Name" at bounding box center [286, 169] width 295 height 46
click at [191, 152] on input "First Name" at bounding box center [286, 160] width 295 height 29
type input "Heather"
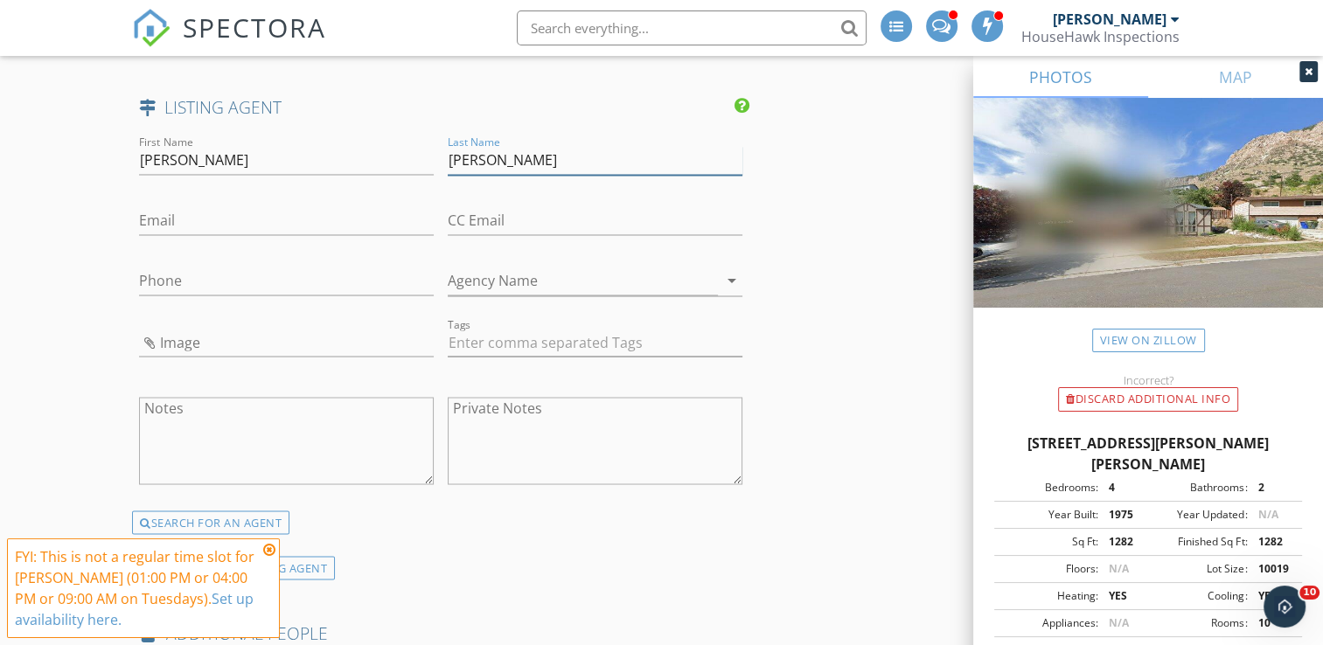
type input "Higgs"
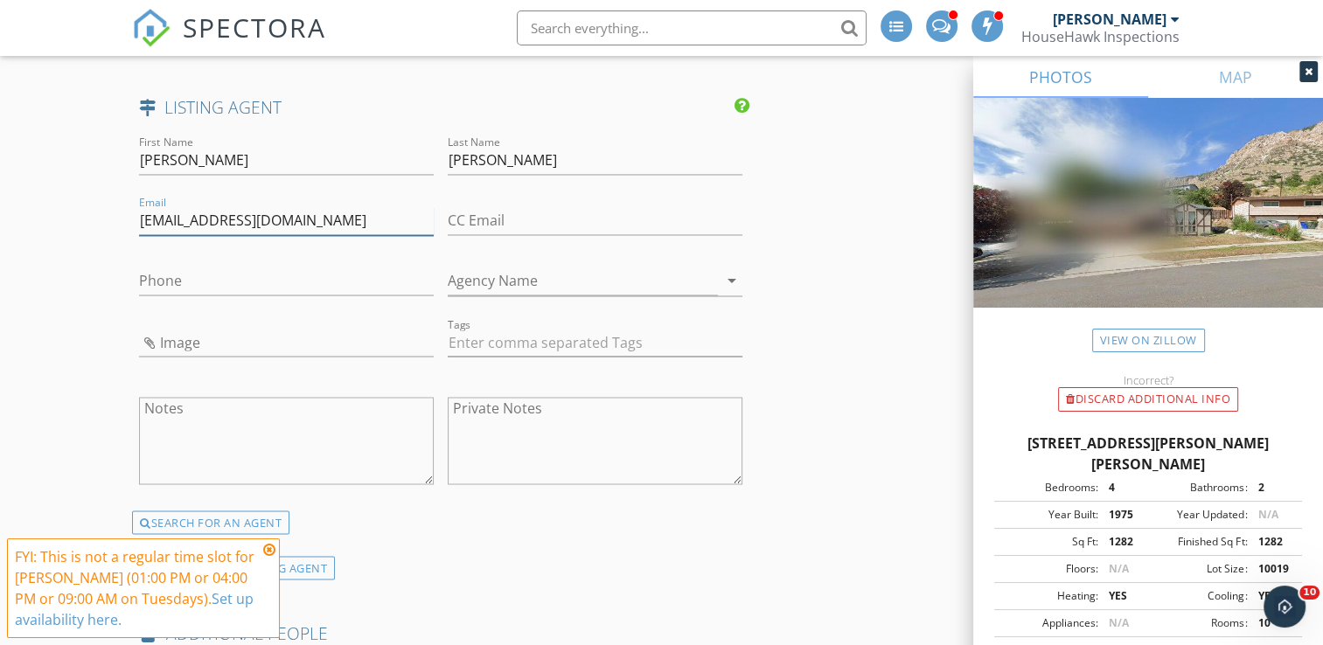
type input "utahhomes@heatherhiggs.com"
type input "801-540-3230"
click at [550, 281] on input "Agency Name" at bounding box center [583, 281] width 270 height 29
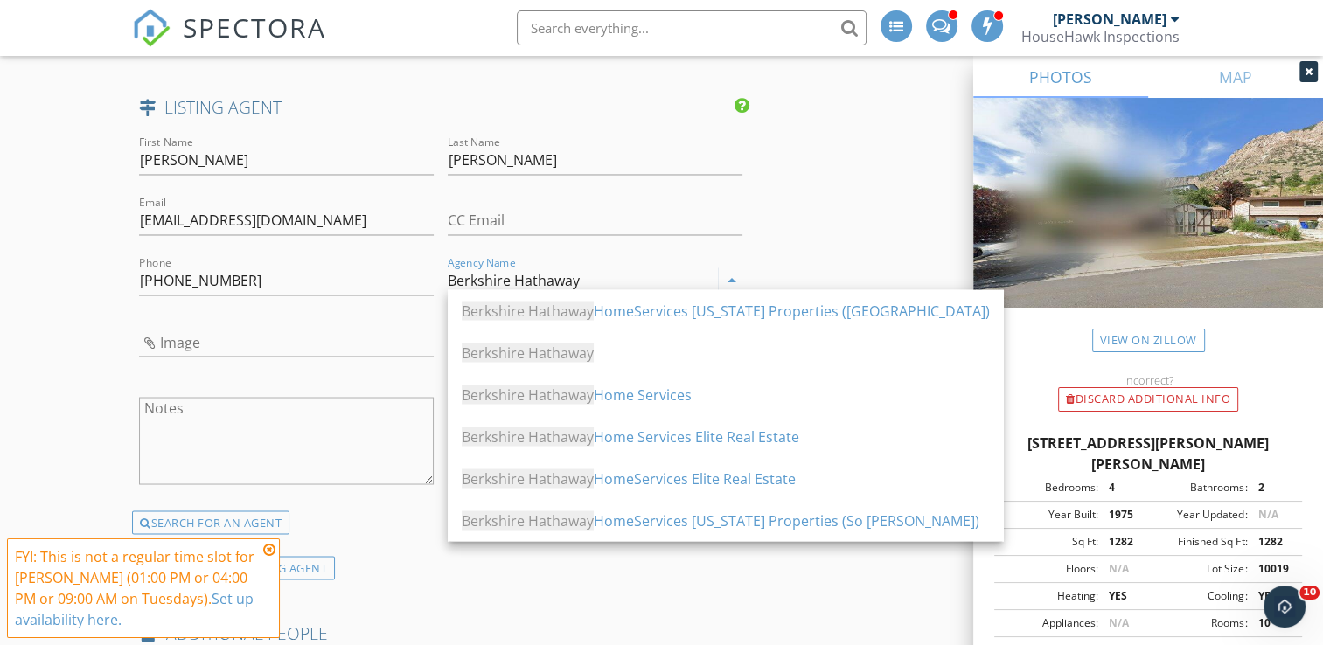
type input "Berkshire Hathaway"
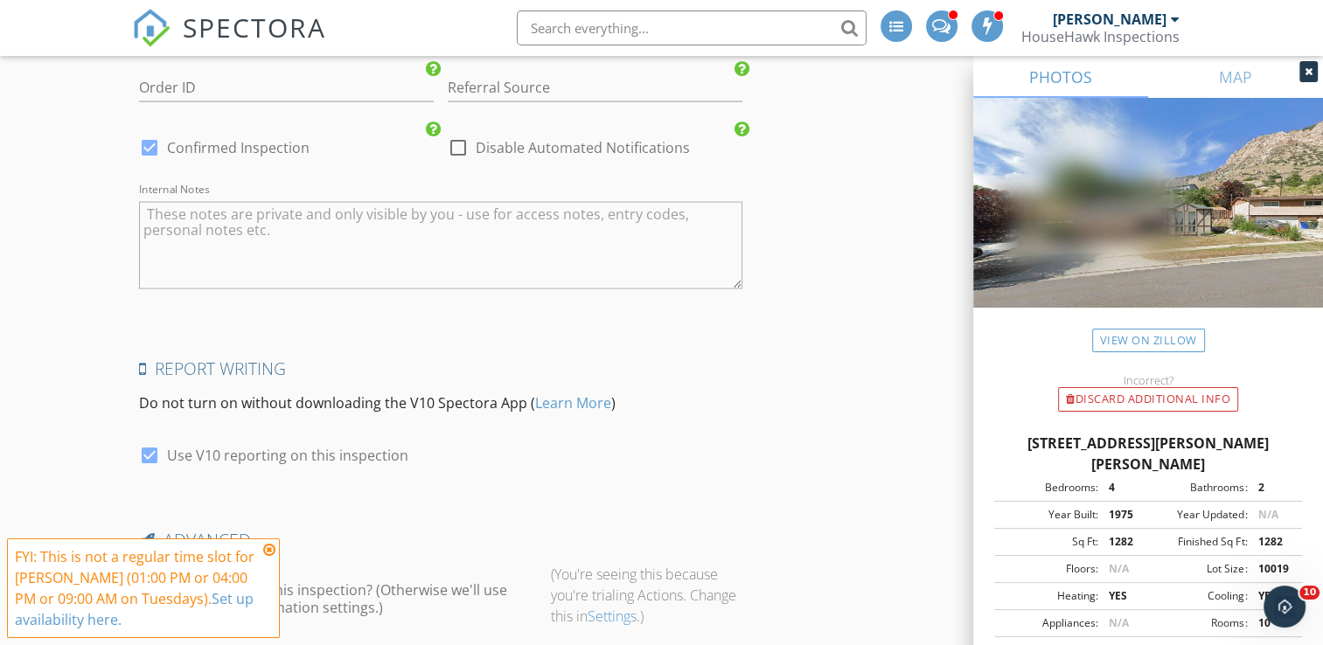
scroll to position [3822, 0]
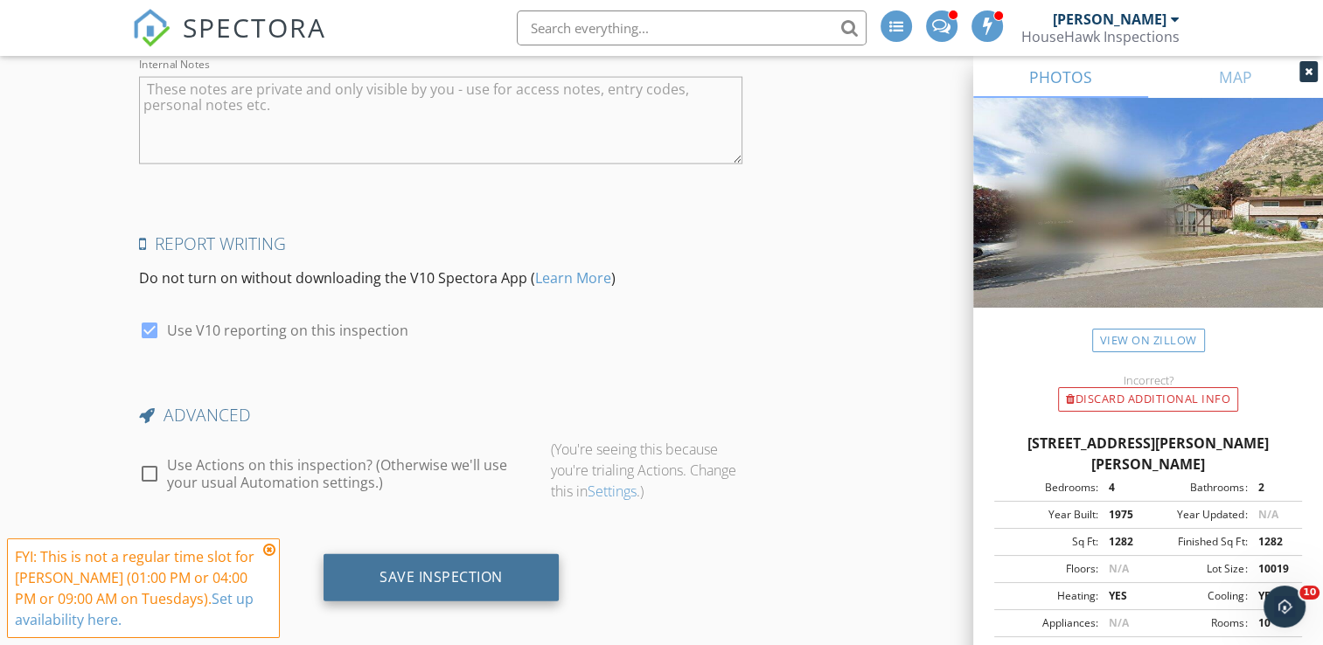
click at [452, 554] on div "Save Inspection" at bounding box center [440, 577] width 235 height 47
